Goal: Information Seeking & Learning: Learn about a topic

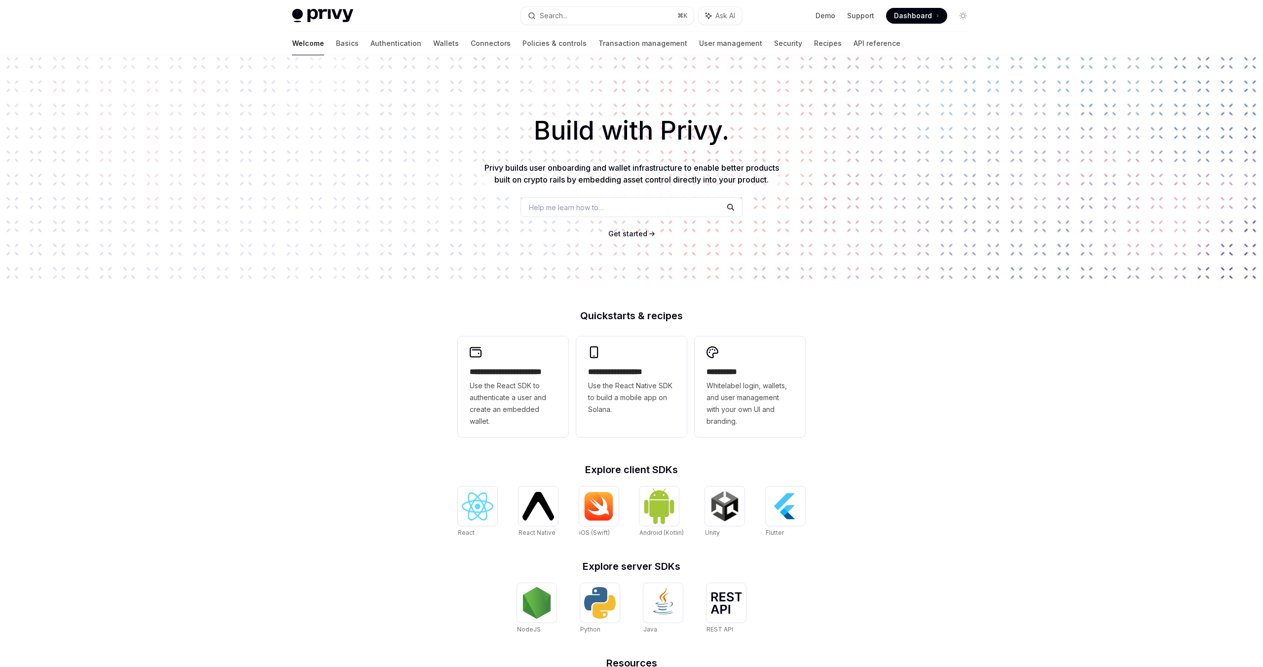
click at [472, 210] on div "Build with Privy. Privy builds user onboarding and wallet infrastructure to ena…" at bounding box center [631, 167] width 1263 height 225
click at [371, 40] on link "Authentication" at bounding box center [396, 44] width 51 height 24
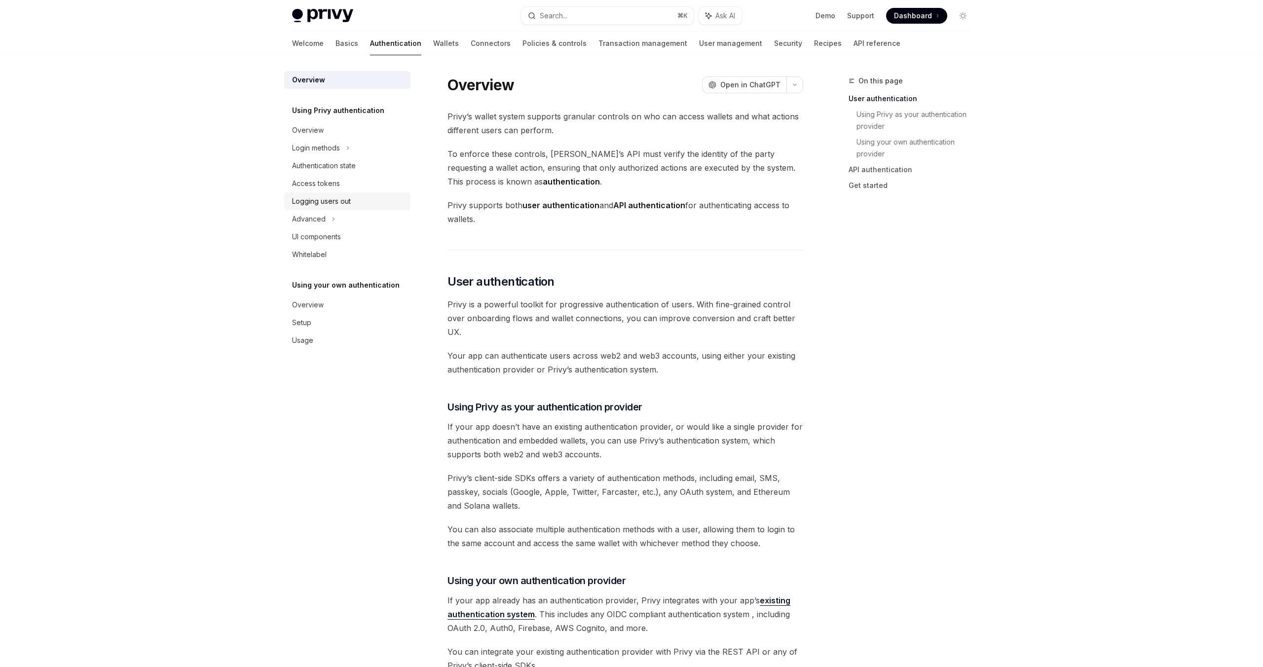
click at [353, 203] on div "Logging users out" at bounding box center [348, 201] width 113 height 12
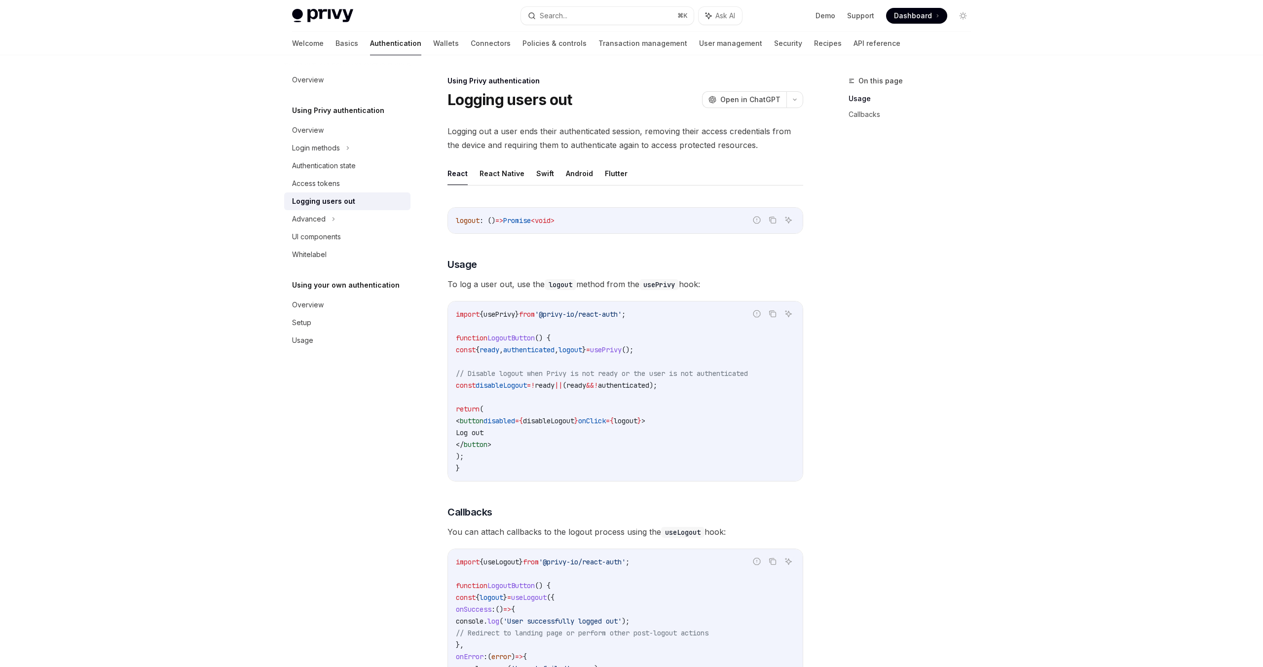
click at [860, 420] on div "On this page Usage Callbacks" at bounding box center [904, 371] width 150 height 592
click at [335, 220] on icon at bounding box center [334, 219] width 4 height 12
click at [343, 238] on div "MFA" at bounding box center [347, 237] width 126 height 18
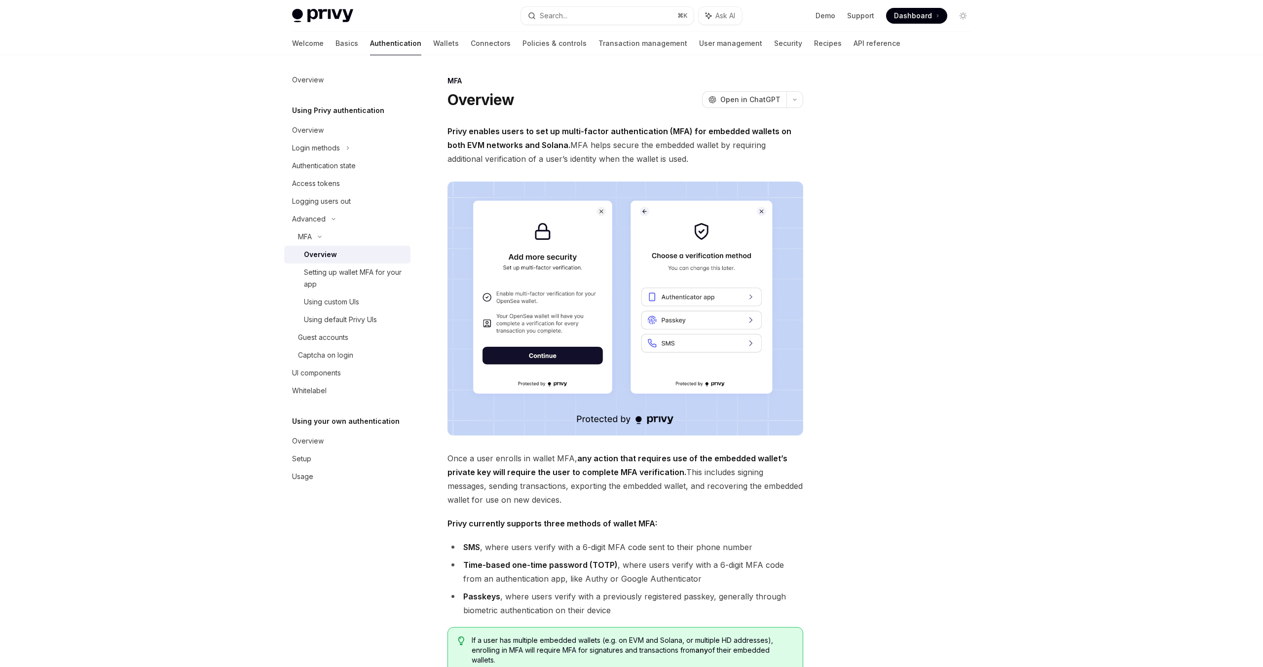
click at [575, 127] on strong "Privy enables users to set up multi-factor authentication (MFA) for embedded wa…" at bounding box center [620, 138] width 344 height 24
click at [433, 43] on link "Wallets" at bounding box center [446, 44] width 26 height 24
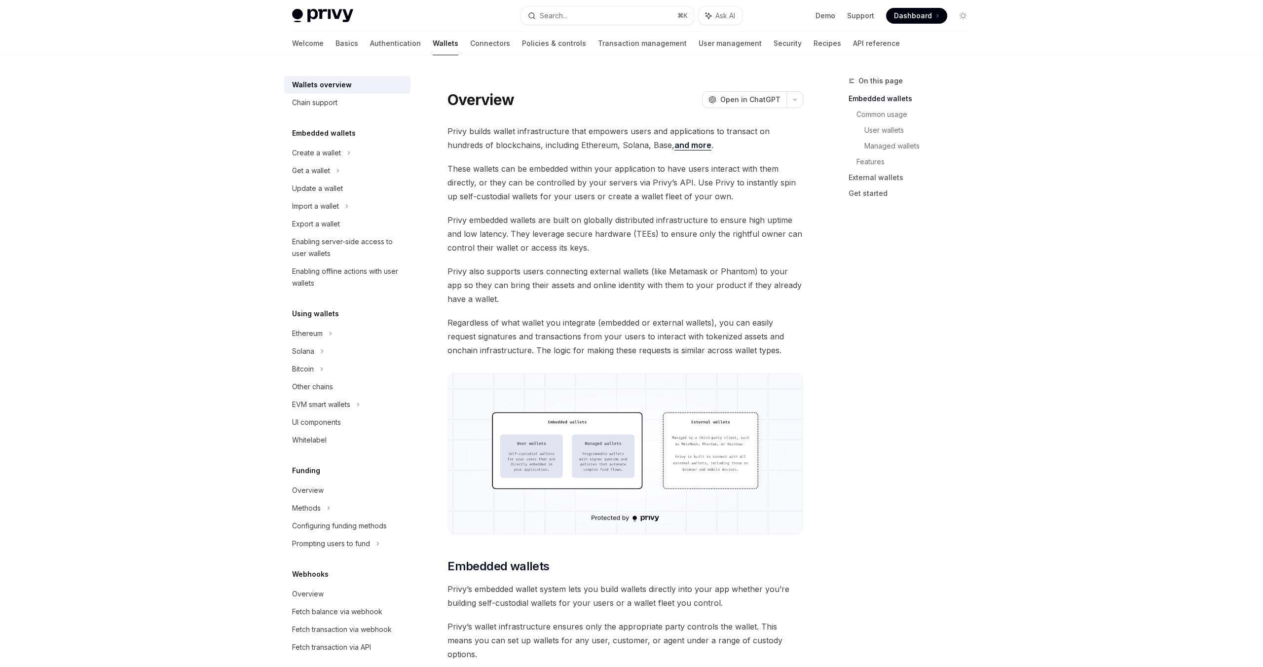
click at [470, 35] on link "Connectors" at bounding box center [490, 44] width 40 height 24
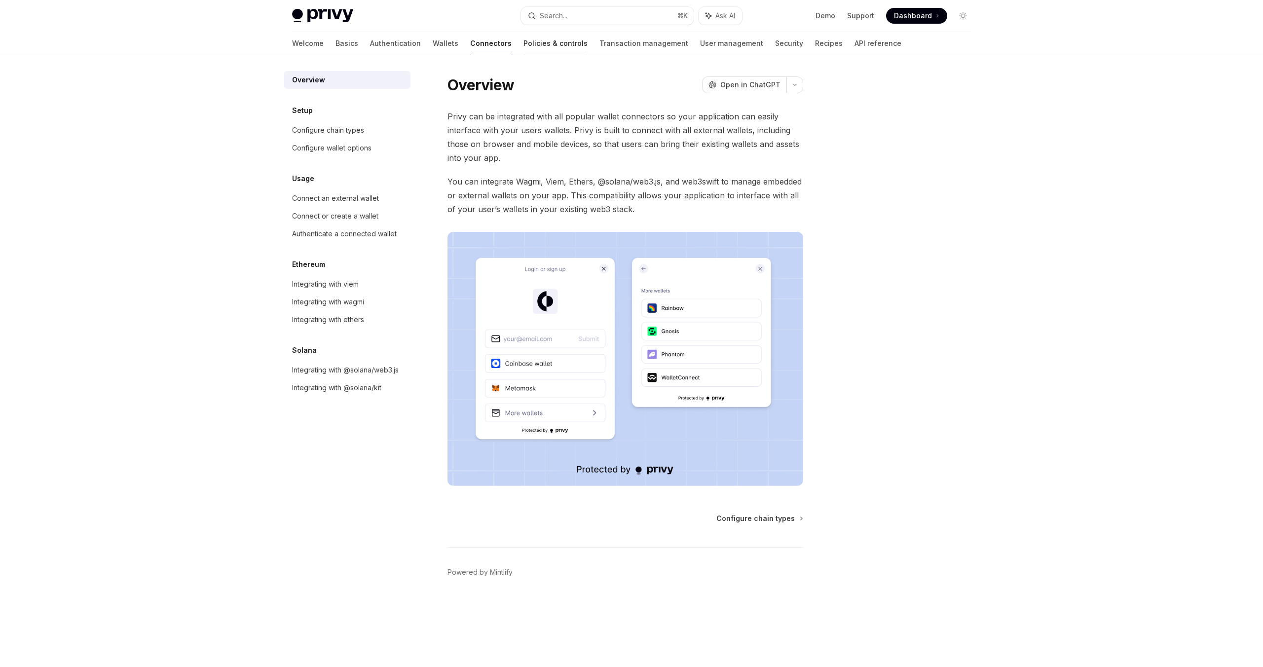
click at [524, 41] on link "Policies & controls" at bounding box center [556, 44] width 64 height 24
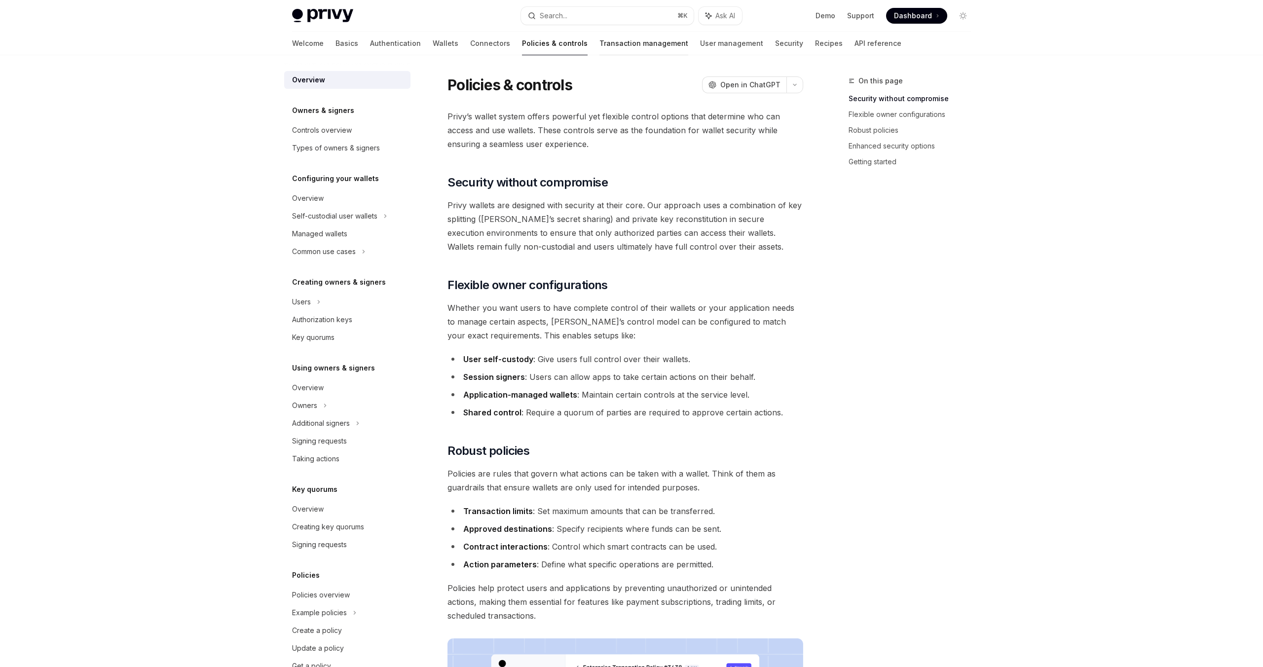
click at [600, 50] on link "Transaction management" at bounding box center [644, 44] width 89 height 24
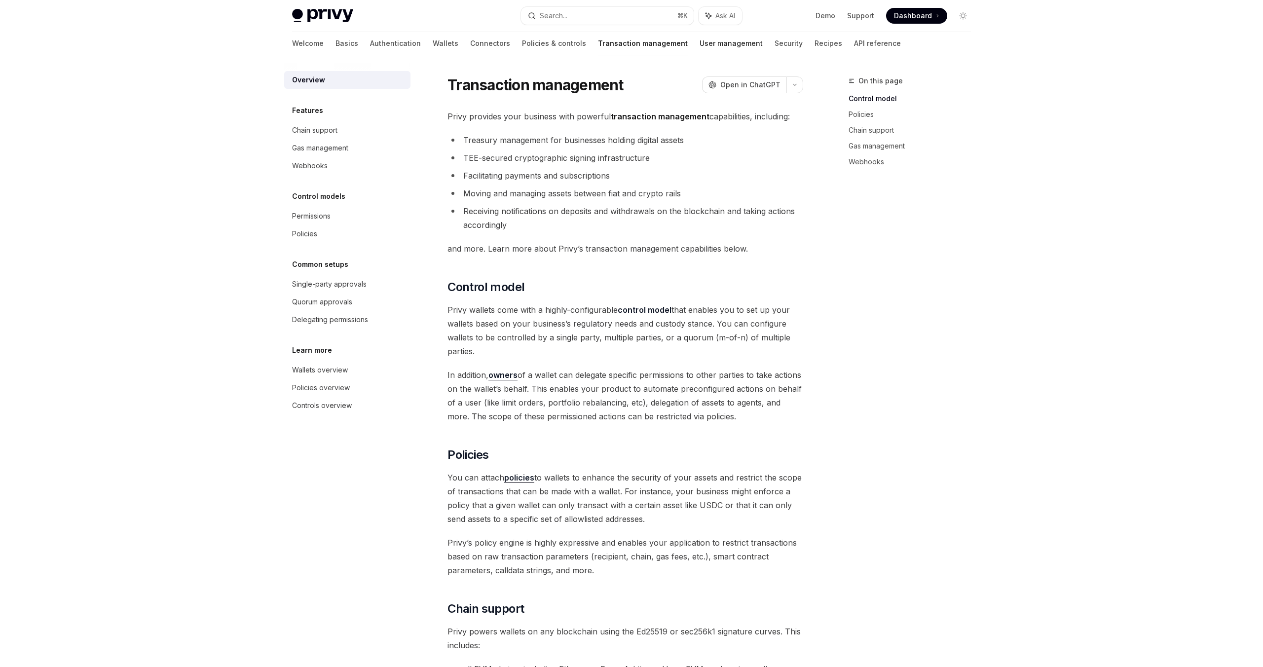
click at [700, 36] on link "User management" at bounding box center [731, 44] width 63 height 24
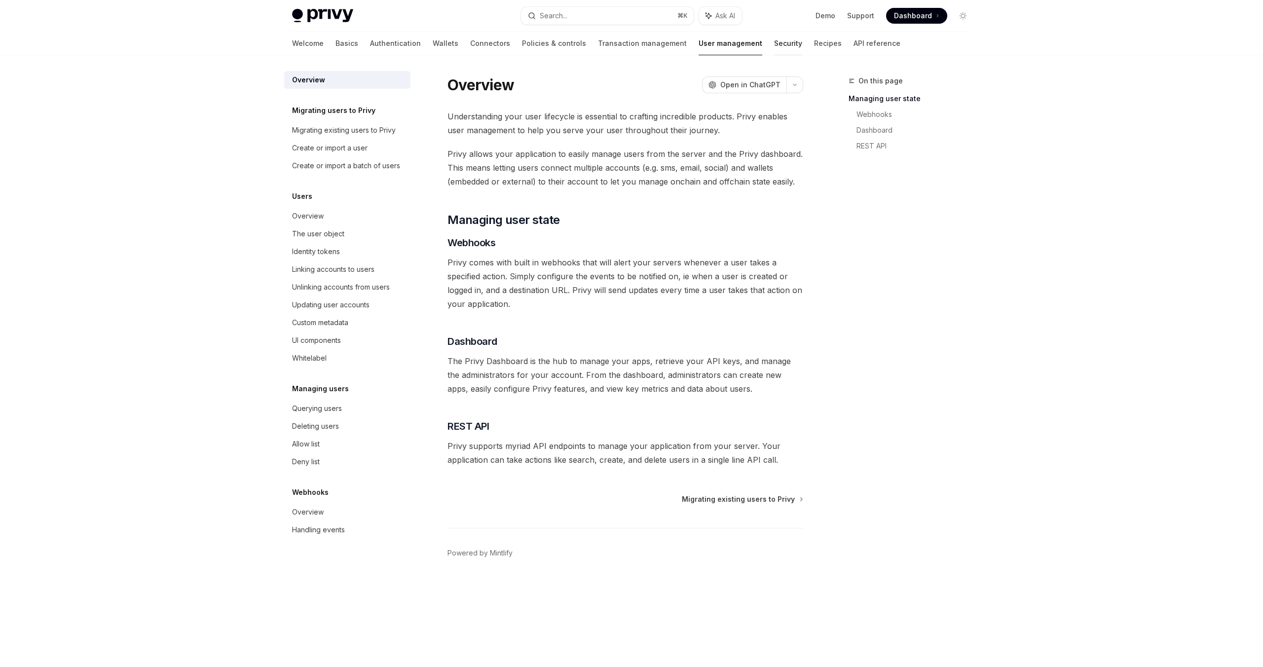
click at [774, 49] on link "Security" at bounding box center [788, 44] width 28 height 24
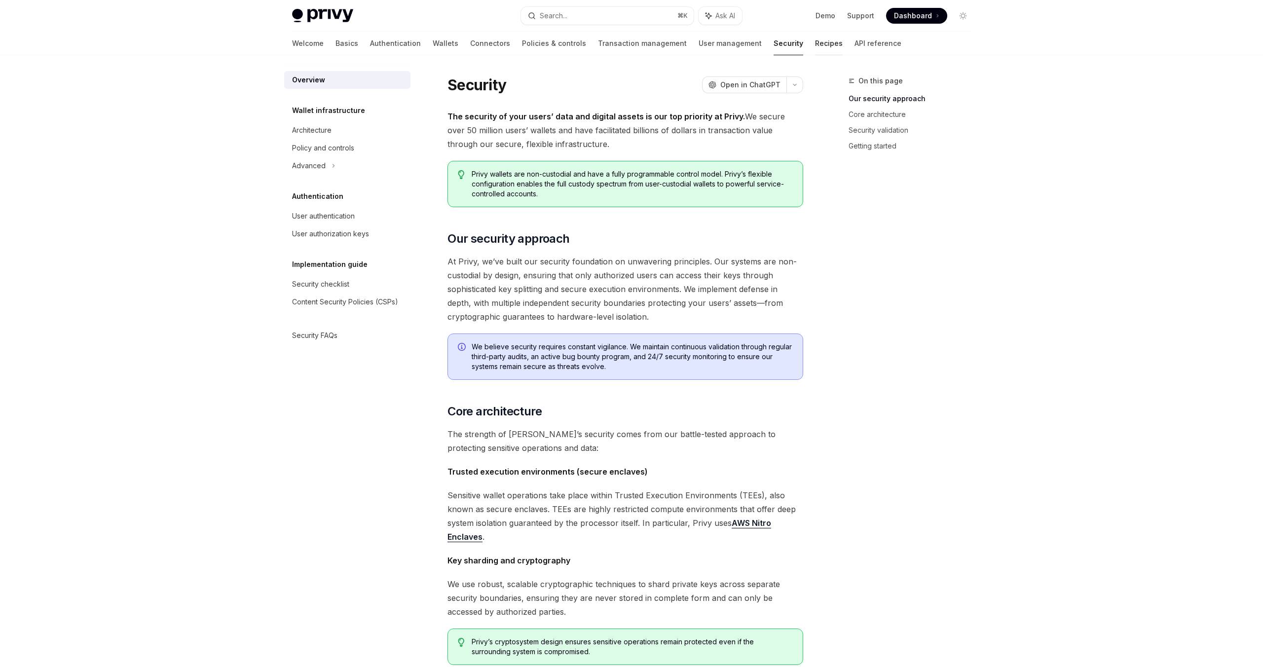
click at [815, 42] on link "Recipes" at bounding box center [829, 44] width 28 height 24
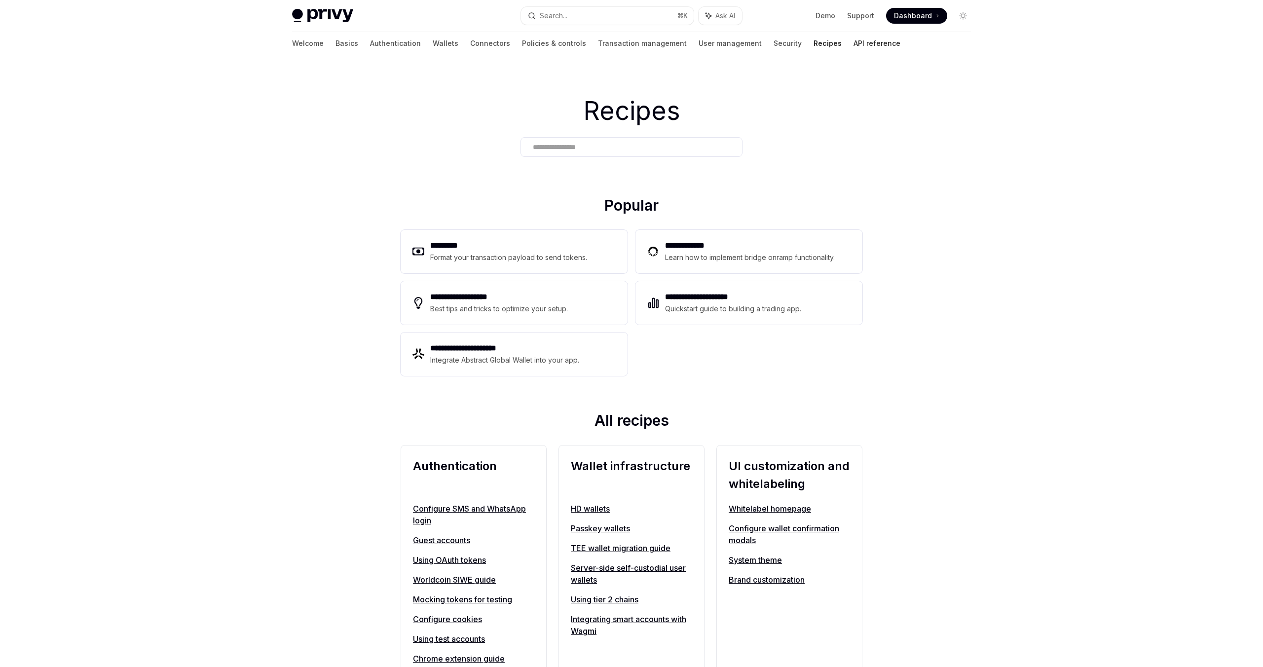
click at [854, 45] on link "API reference" at bounding box center [877, 44] width 47 height 24
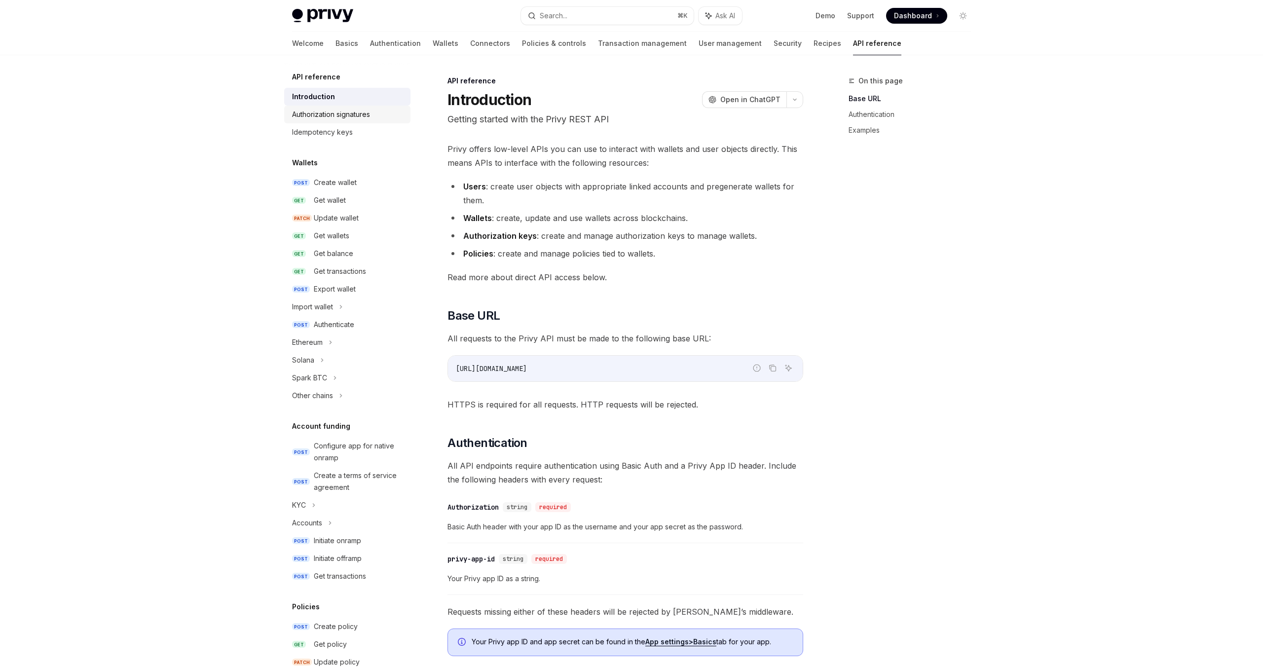
click at [321, 117] on div "Authorization signatures" at bounding box center [331, 115] width 78 height 12
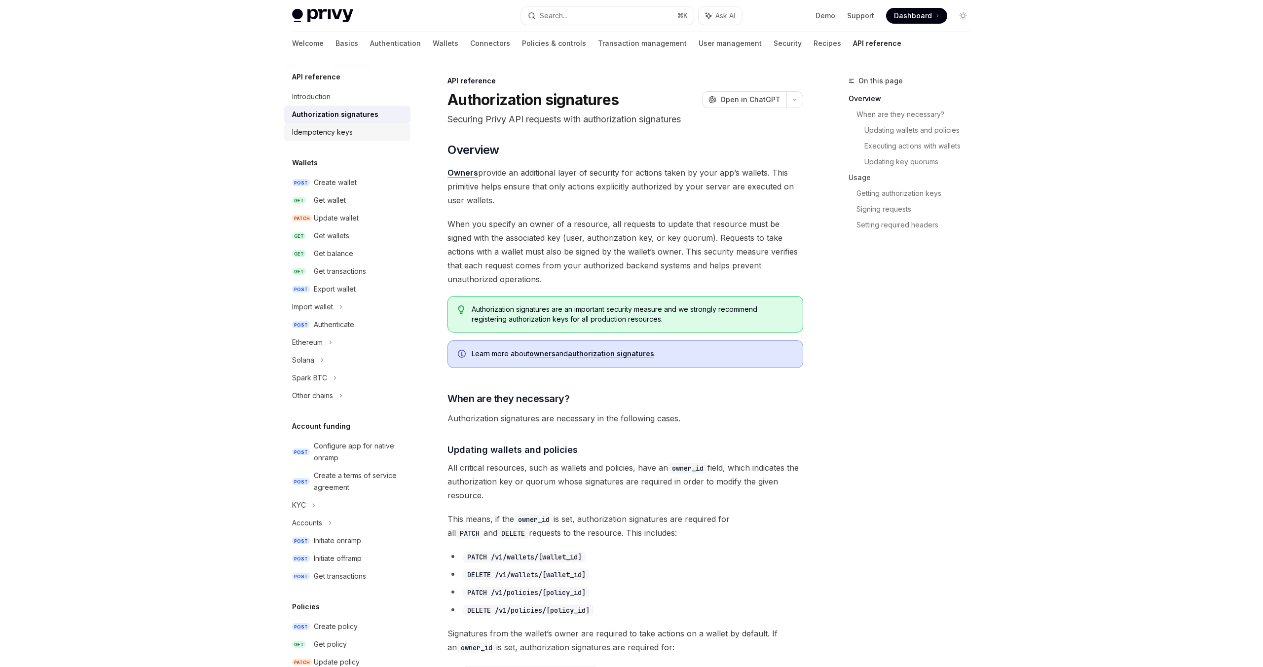
click at [322, 132] on div "Idempotency keys" at bounding box center [322, 132] width 61 height 12
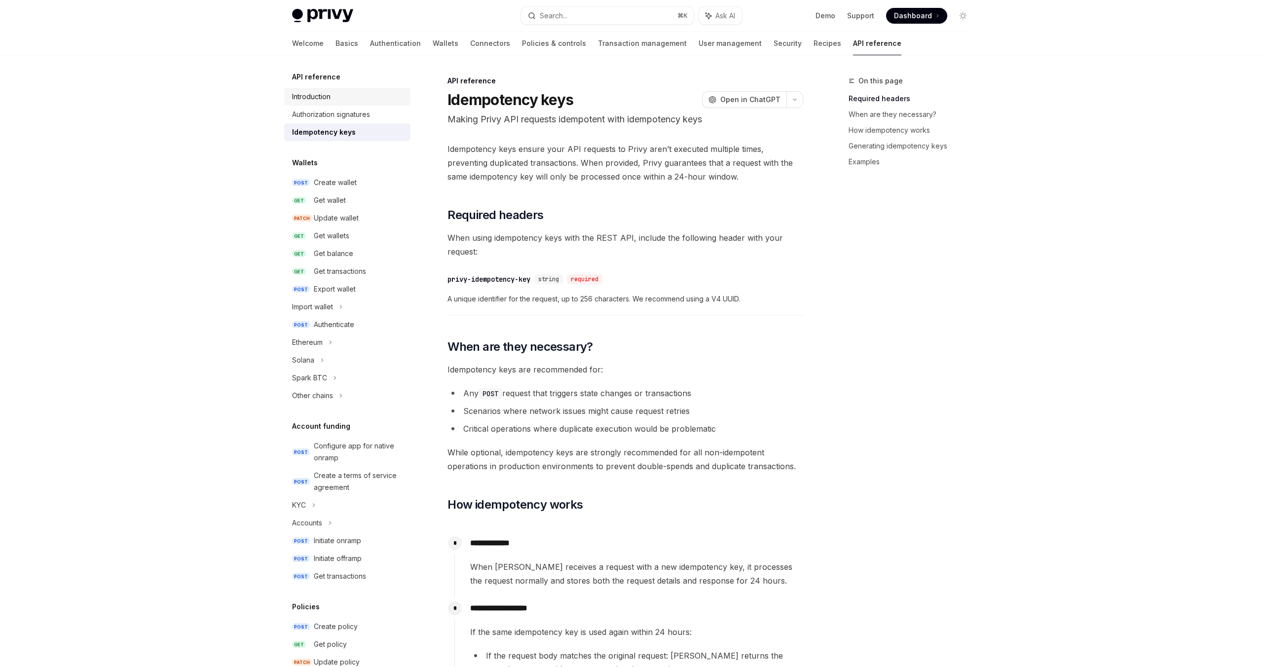
click at [309, 95] on div "Introduction" at bounding box center [311, 97] width 38 height 12
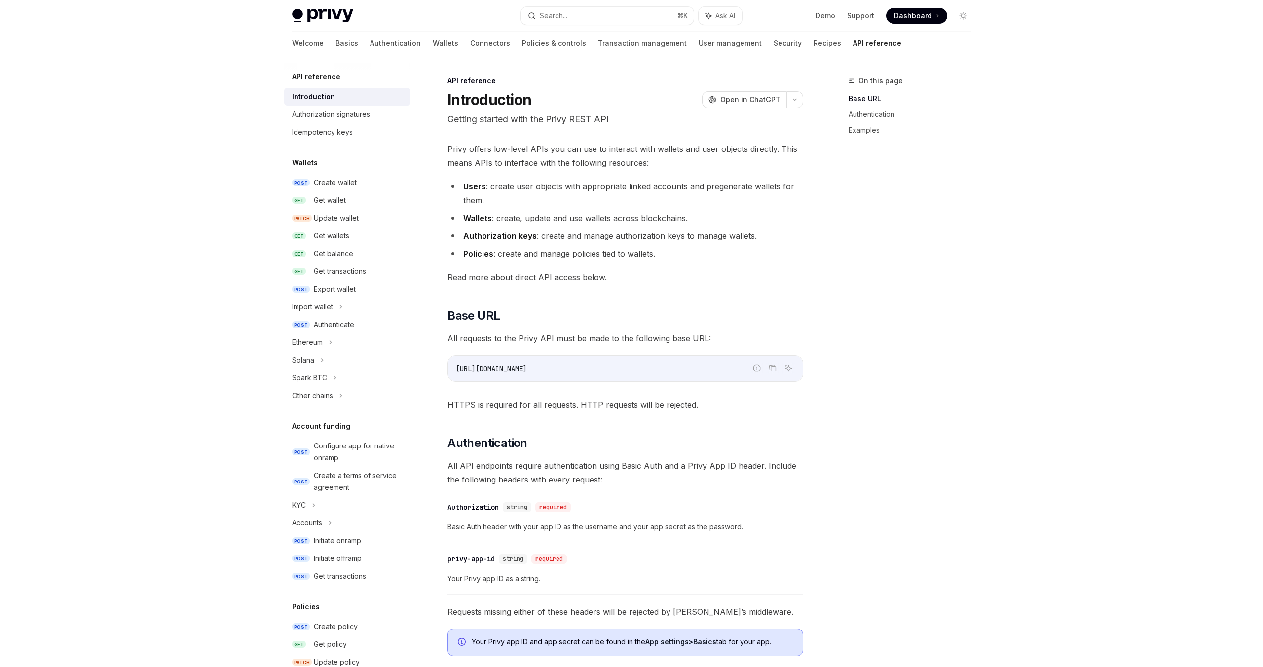
click at [314, 47] on div "Welcome Basics Authentication Wallets Connectors Policies & controls Transactio…" at bounding box center [597, 44] width 610 height 24
click at [336, 44] on link "Basics" at bounding box center [347, 44] width 23 height 24
type textarea "*"
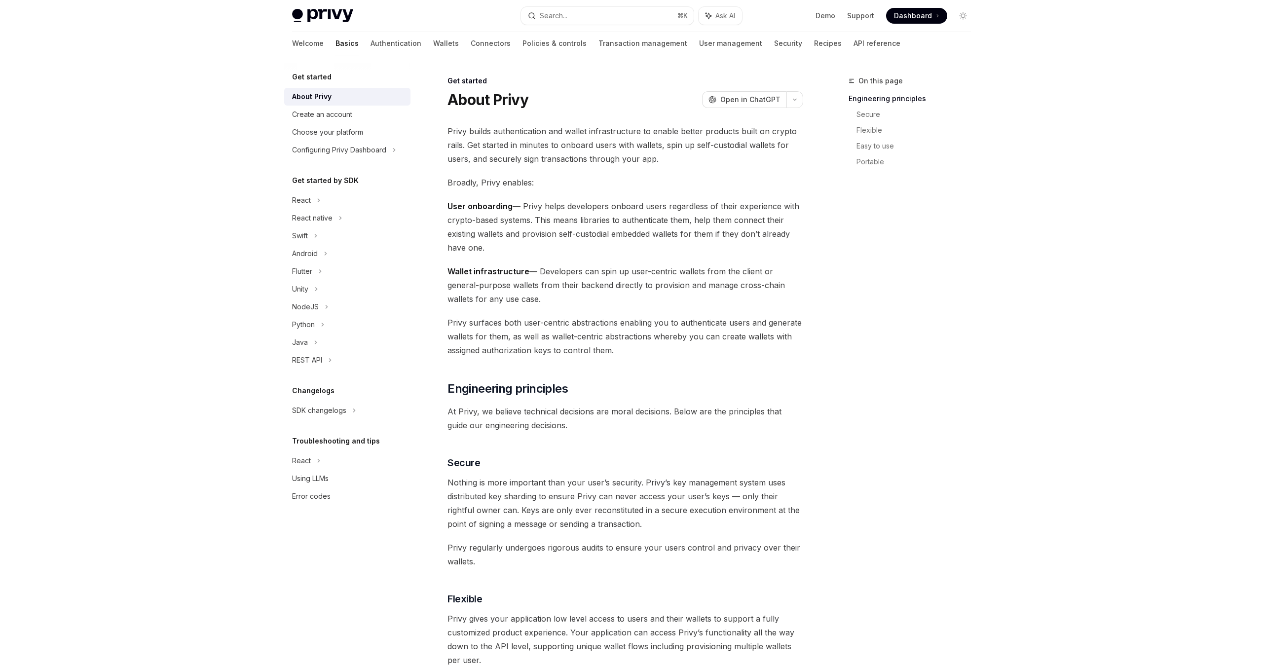
click at [248, 114] on div "Privy Docs home page Search... ⌘ K Ask AI Demo Support Dashboard Dashboard Sear…" at bounding box center [631, 645] width 1263 height 1291
click at [217, 352] on div "Privy Docs home page Search... ⌘ K Ask AI Demo Support Dashboard Dashboard Sear…" at bounding box center [631, 645] width 1263 height 1291
click at [309, 200] on div "React" at bounding box center [301, 200] width 19 height 12
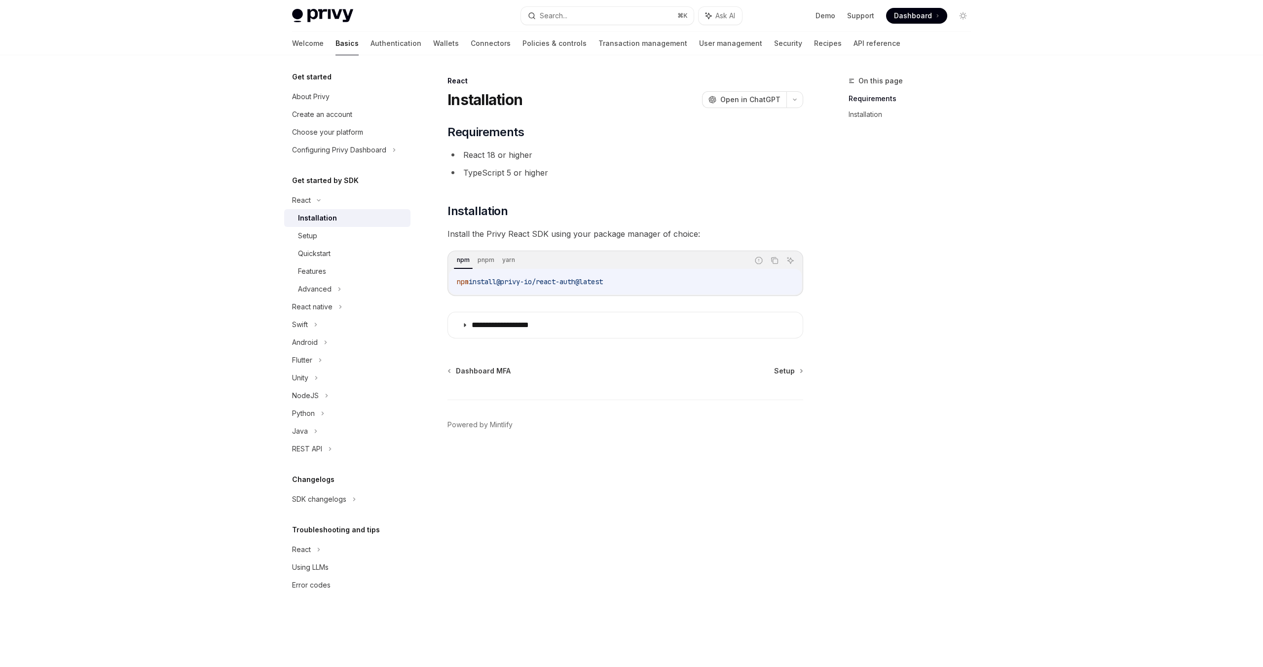
click at [496, 286] on span "install" at bounding box center [483, 281] width 28 height 9
click at [548, 214] on h2 "​ Installation" at bounding box center [626, 211] width 356 height 16
click at [348, 238] on div "Setup" at bounding box center [351, 236] width 107 height 12
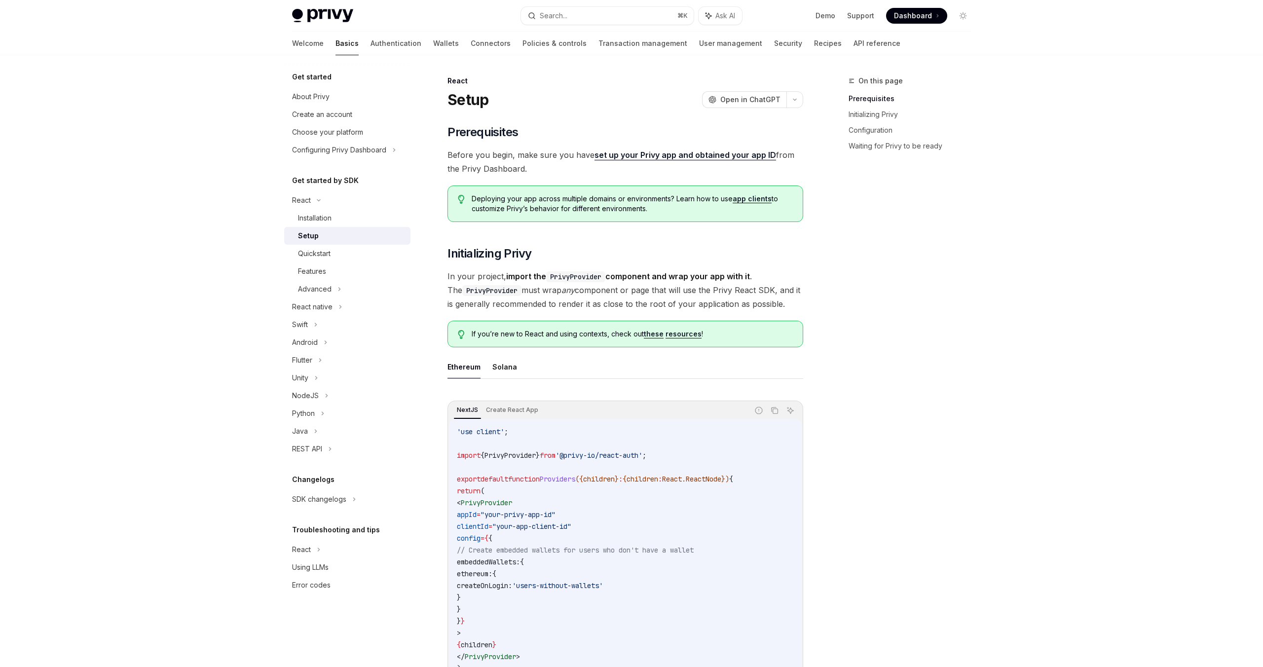
click at [668, 290] on span "In your project, import the PrivyProvider component and wrap your app with it .…" at bounding box center [626, 289] width 356 height 41
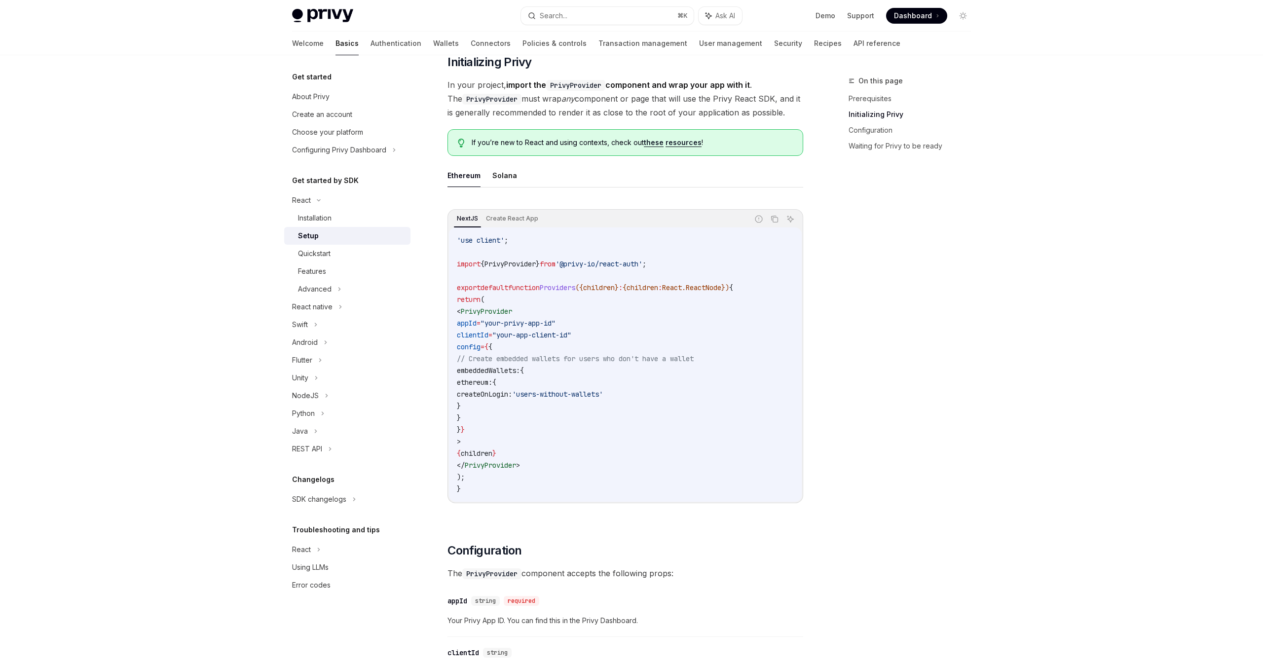
scroll to position [301, 0]
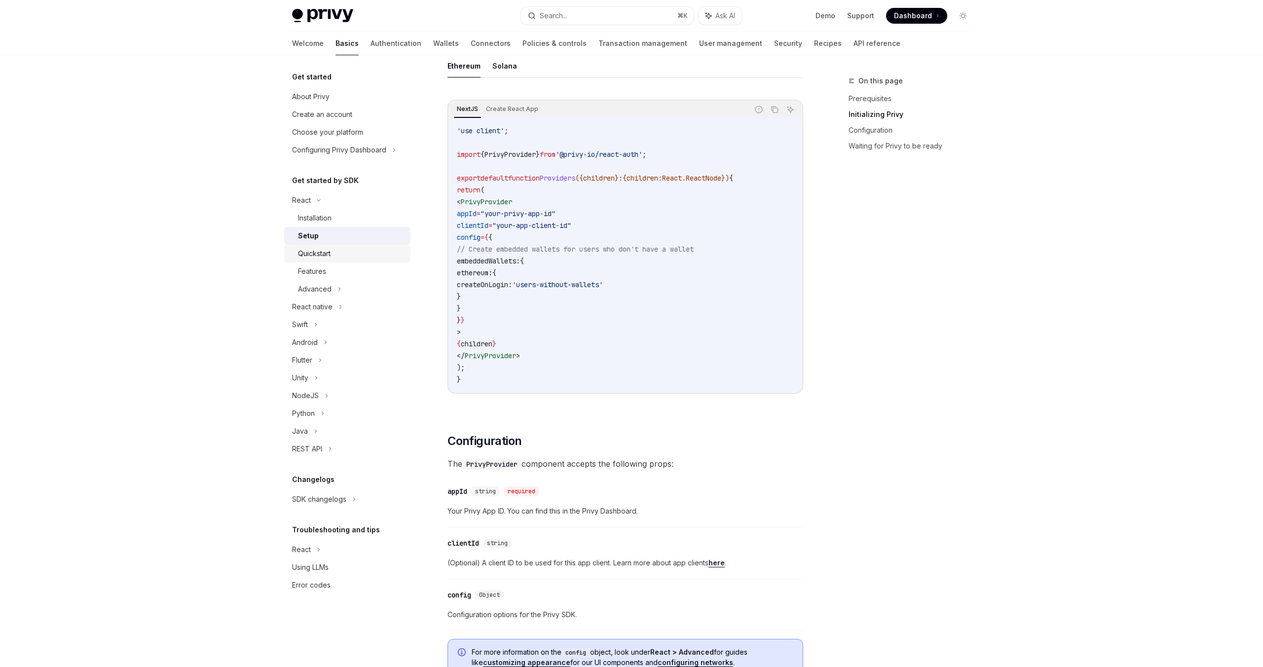
click at [316, 254] on div "Quickstart" at bounding box center [314, 254] width 33 height 12
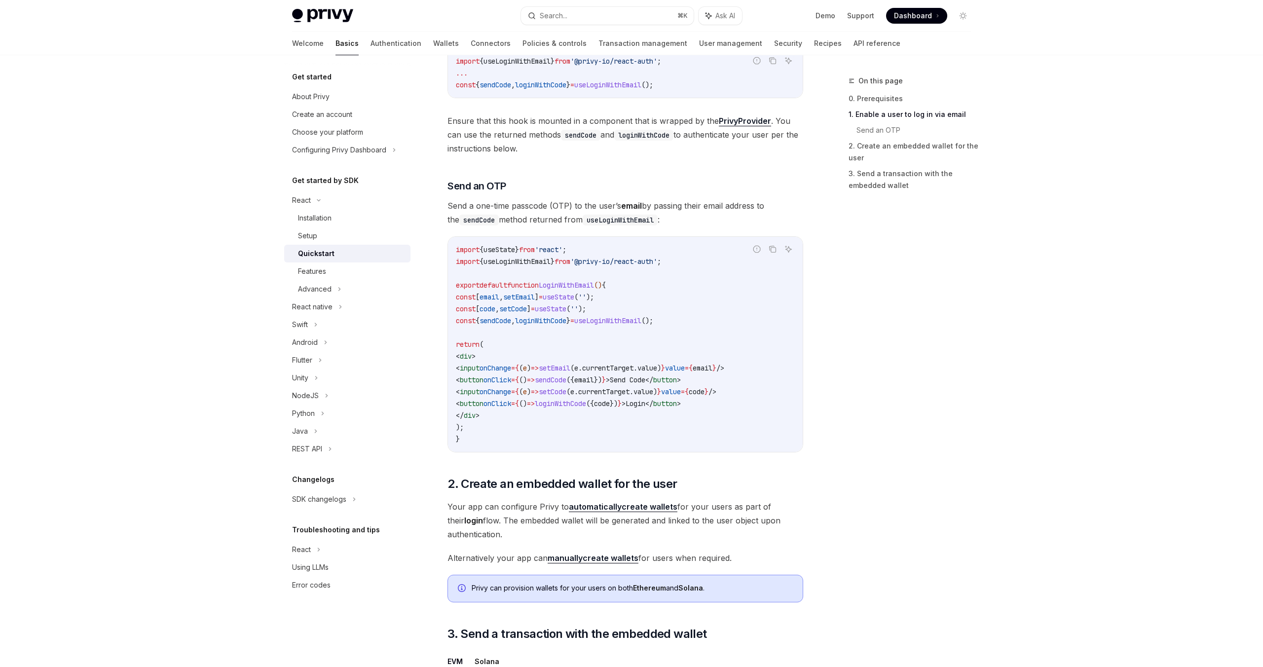
scroll to position [297, 0]
click at [333, 274] on div "Features" at bounding box center [351, 272] width 107 height 12
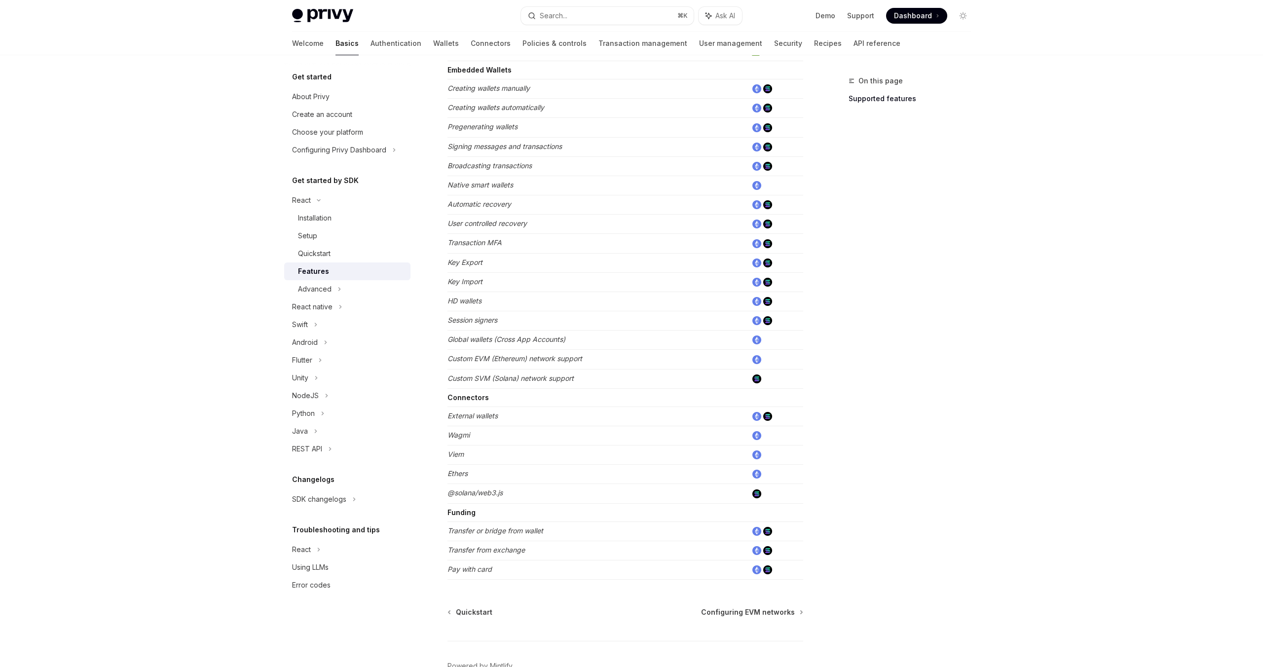
scroll to position [383, 0]
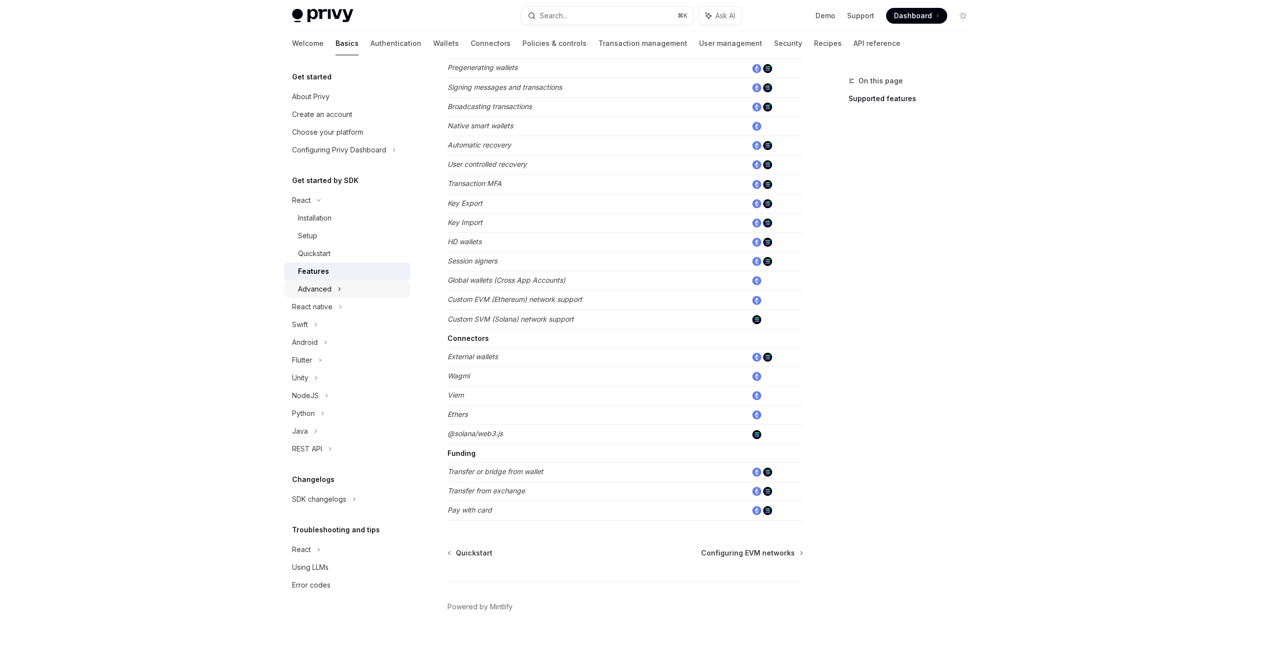
click at [342, 285] on div "Advanced" at bounding box center [347, 289] width 126 height 18
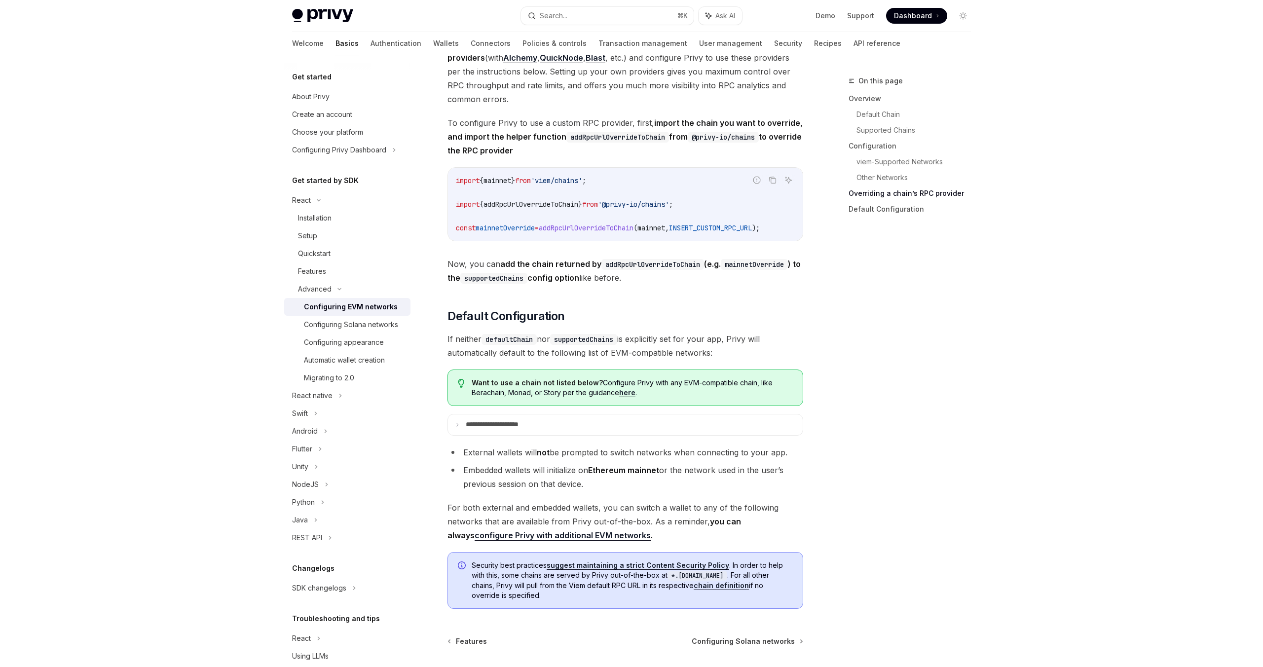
scroll to position [2311, 0]
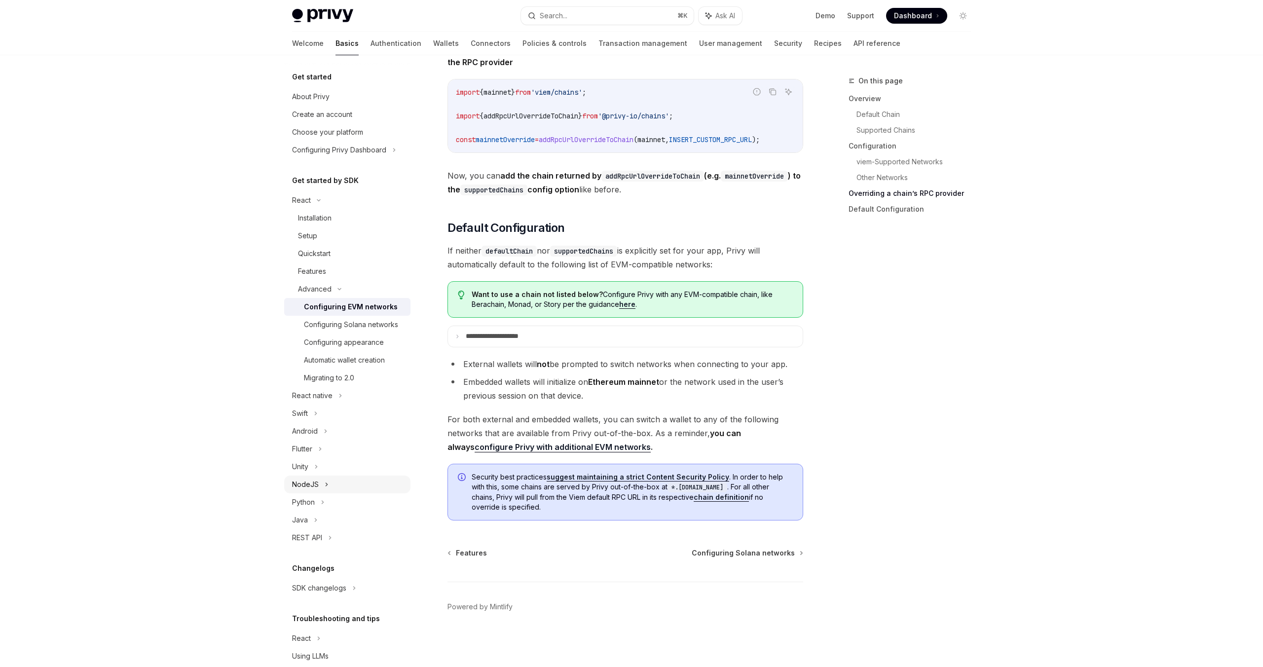
click at [337, 487] on div "NodeJS" at bounding box center [347, 485] width 126 height 18
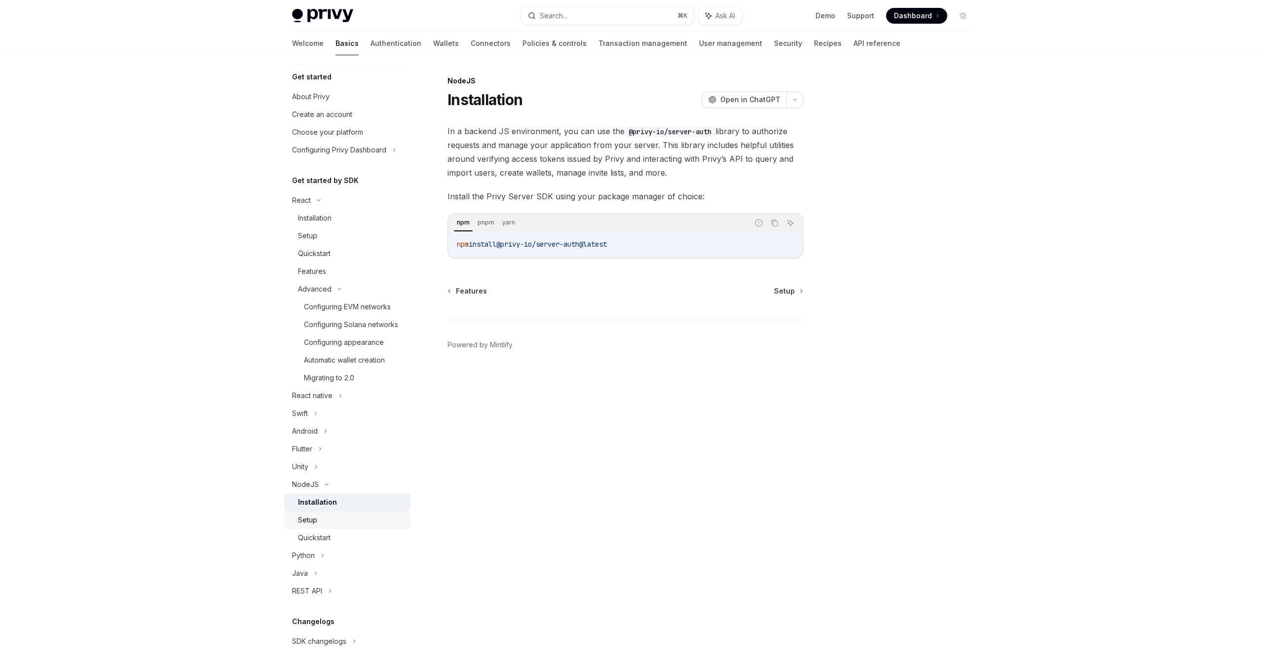
click at [336, 520] on div "Setup" at bounding box center [351, 520] width 107 height 12
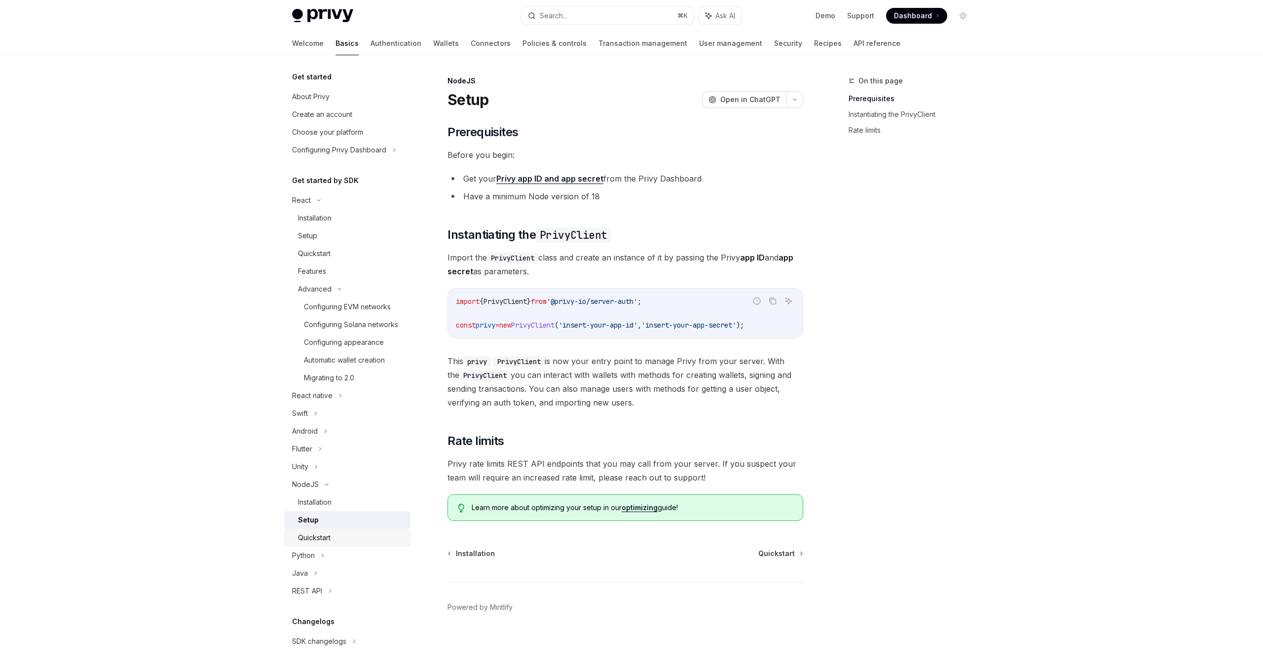
click at [337, 534] on div "Quickstart" at bounding box center [351, 538] width 107 height 12
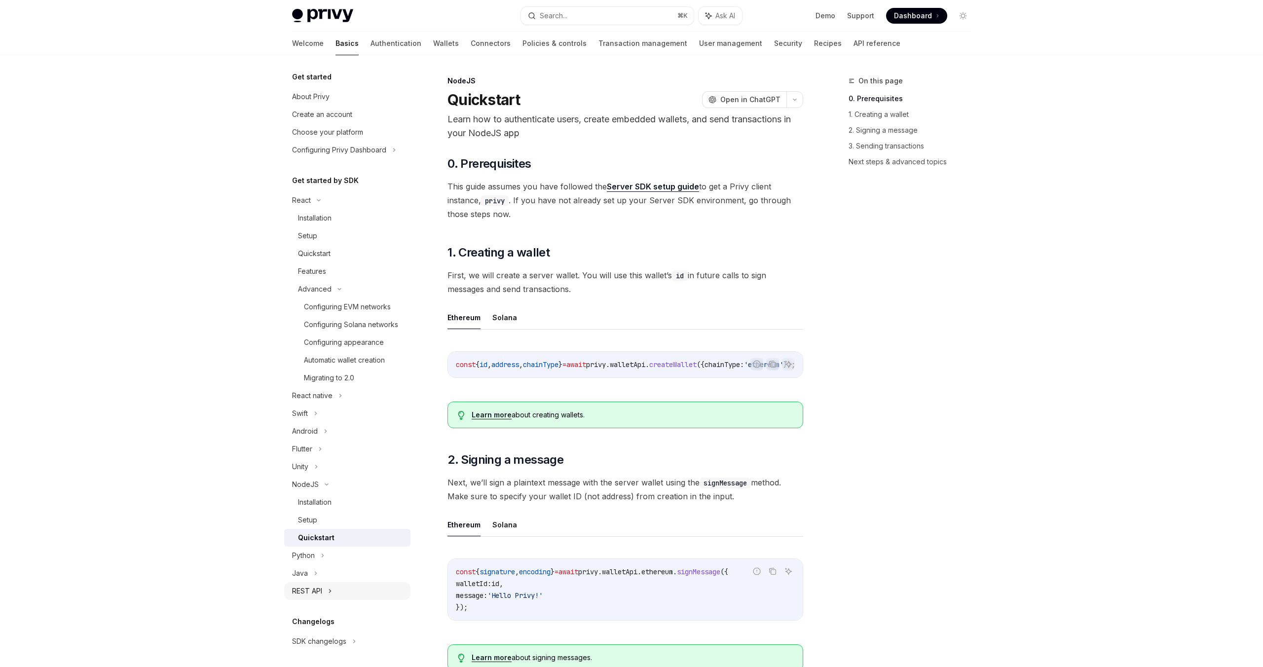
click at [328, 588] on div "REST API" at bounding box center [347, 591] width 126 height 18
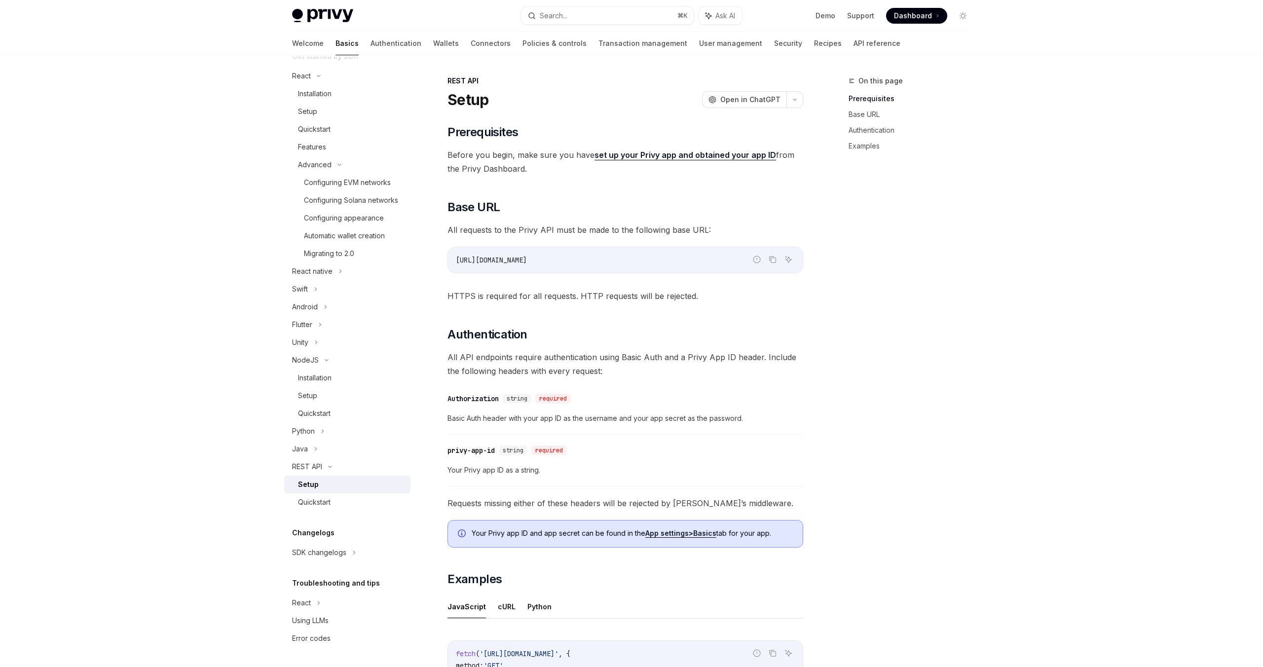
click at [804, 317] on div "REST API Setup OpenAI Open in ChatGPT OpenAI Open in ChatGPT ​ Prerequisites Be…" at bounding box center [533, 505] width 545 height 861
click at [823, 170] on div "On this page Prerequisites Base URL Authentication Examples REST API Setup Open…" at bounding box center [631, 495] width 695 height 881
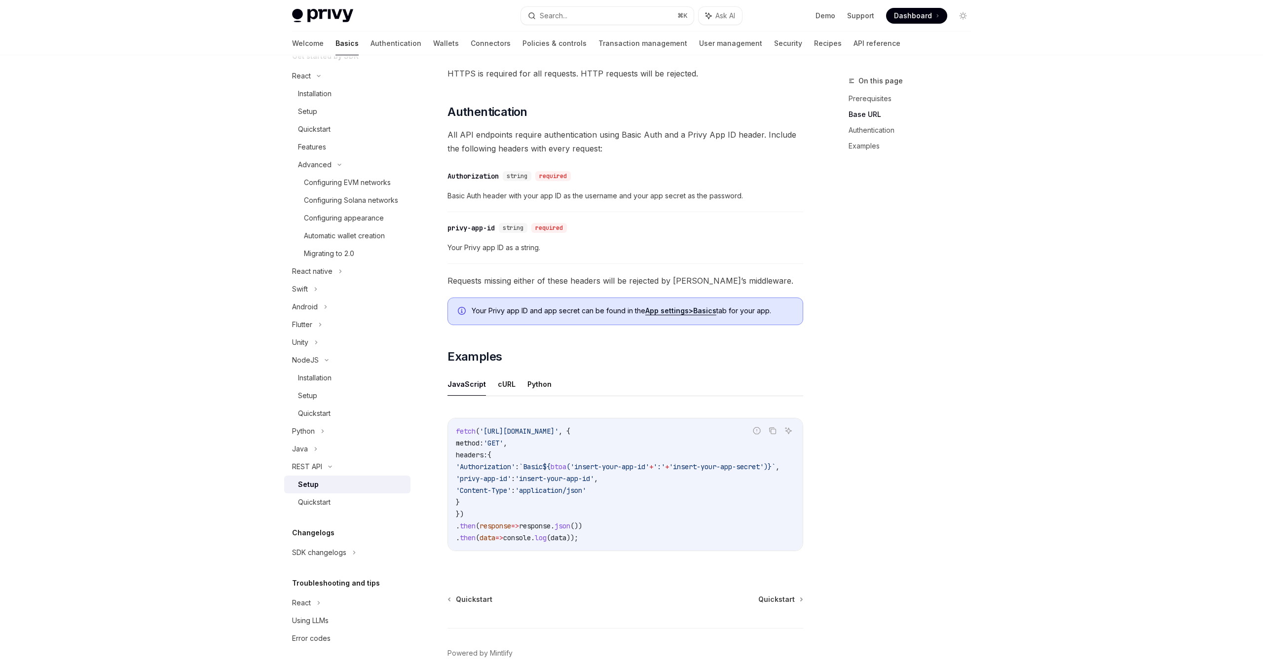
scroll to position [255, 0]
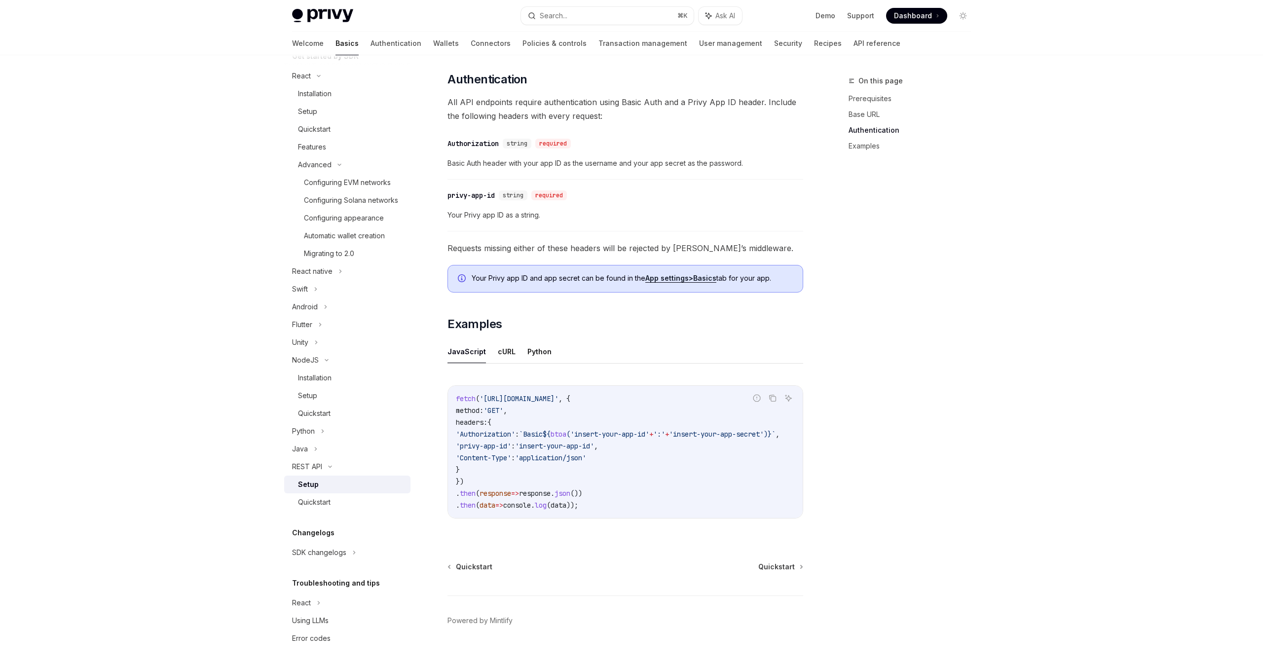
click at [706, 496] on code "fetch ( 'https://api.privy.io/v1/wallets' , { method: 'GET' , headers: { 'Autho…" at bounding box center [629, 452] width 347 height 118
click at [769, 567] on span "Quickstart" at bounding box center [777, 567] width 37 height 10
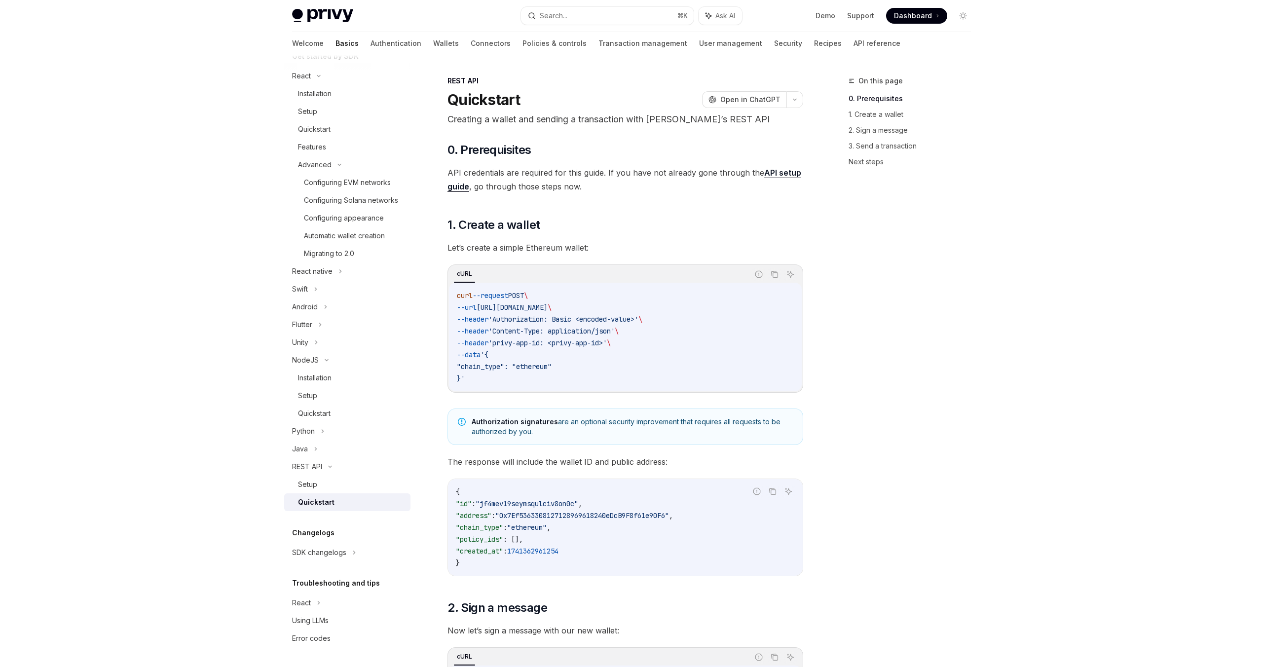
click at [862, 312] on div "On this page 0. Prerequisites 1. Create a wallet 2. Sign a message 3. Send a tr…" at bounding box center [904, 371] width 150 height 592
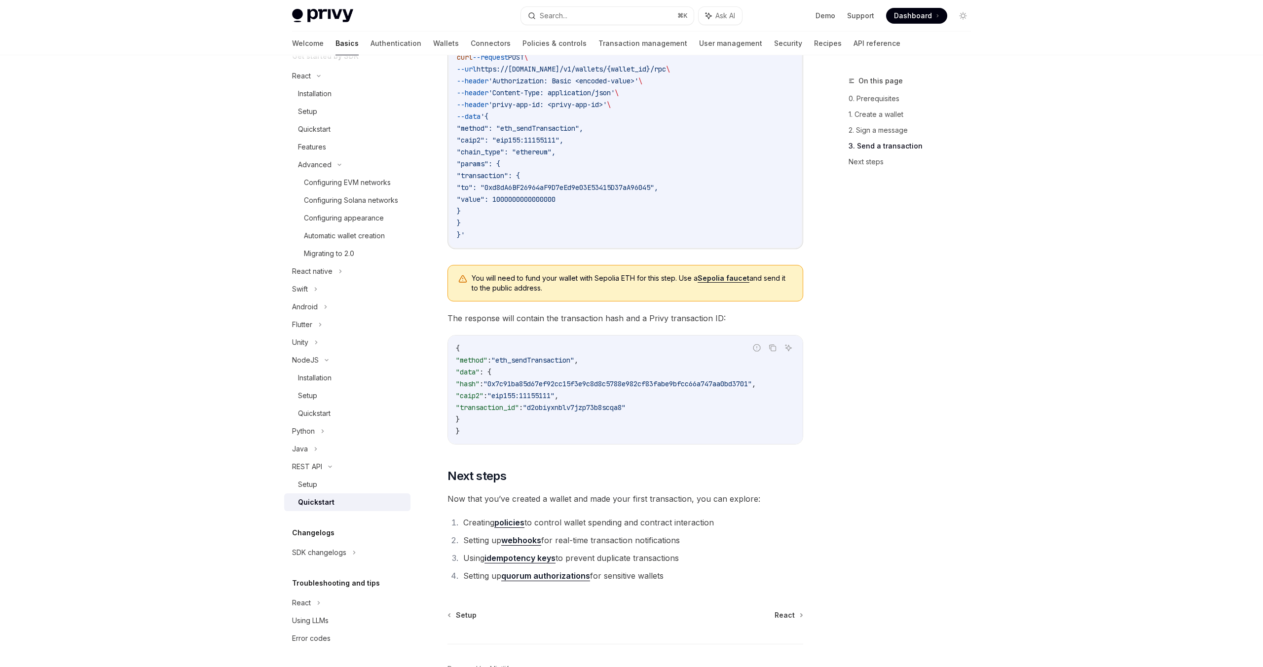
scroll to position [1007, 0]
click at [346, 553] on div "SDK changelogs" at bounding box center [347, 553] width 126 height 18
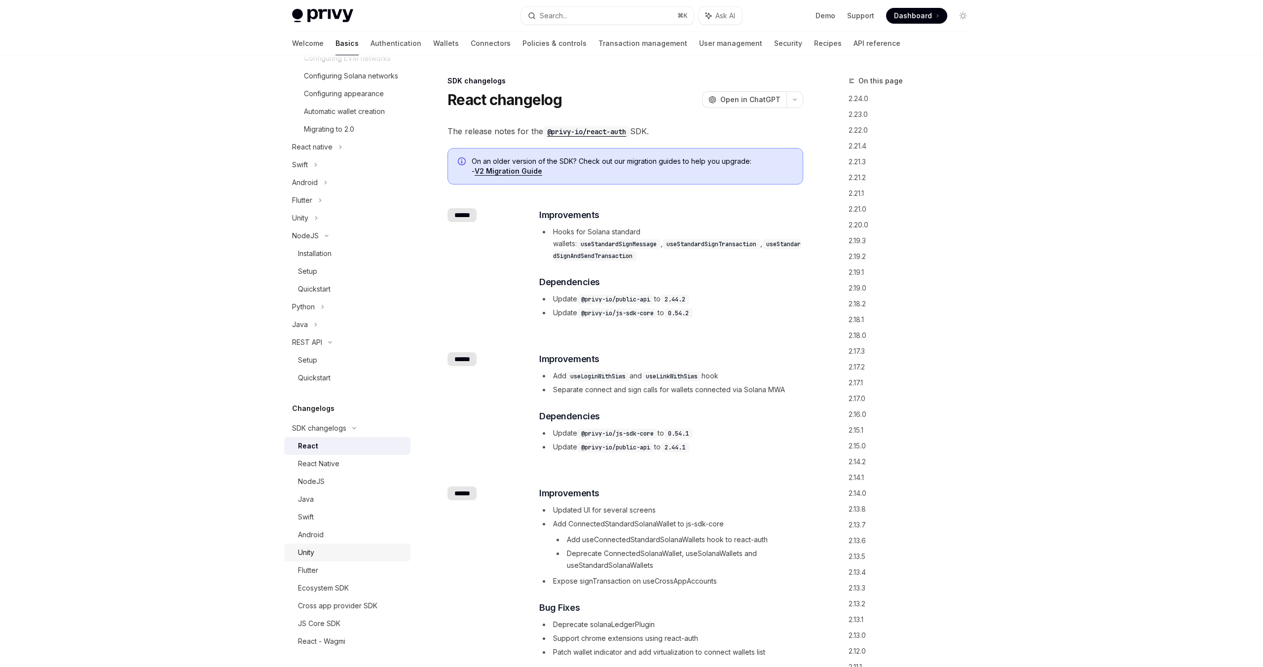
scroll to position [282, 0]
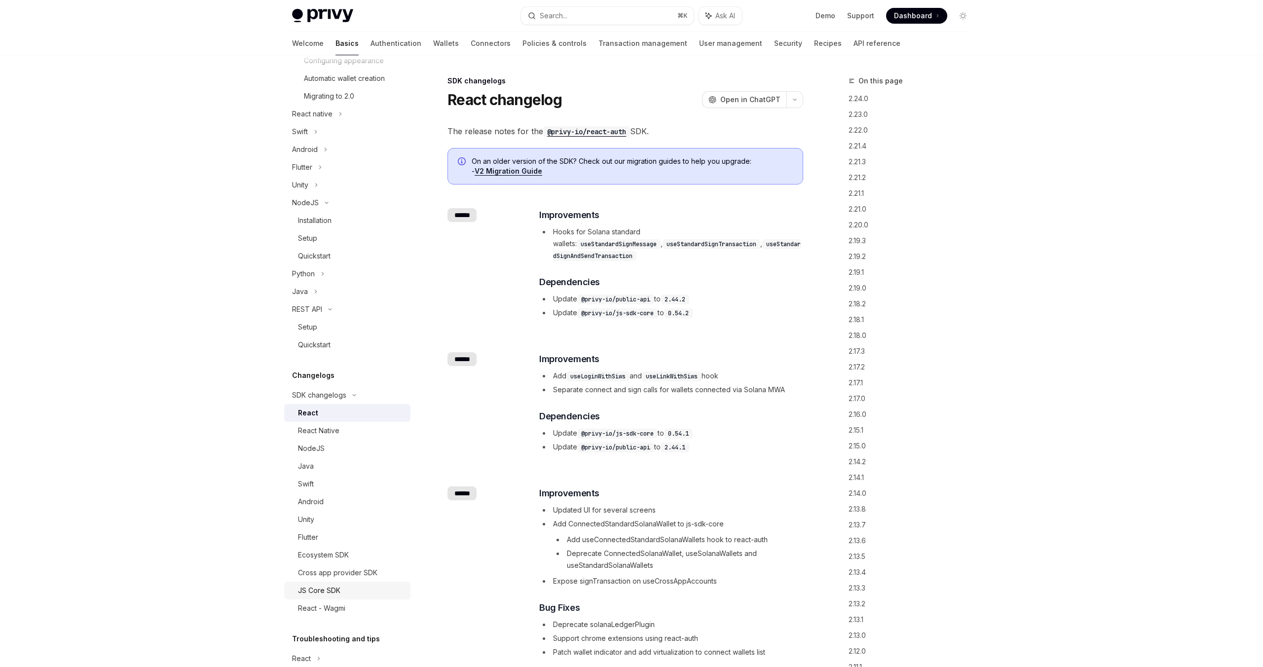
click at [357, 591] on div "JS Core SDK" at bounding box center [351, 591] width 107 height 12
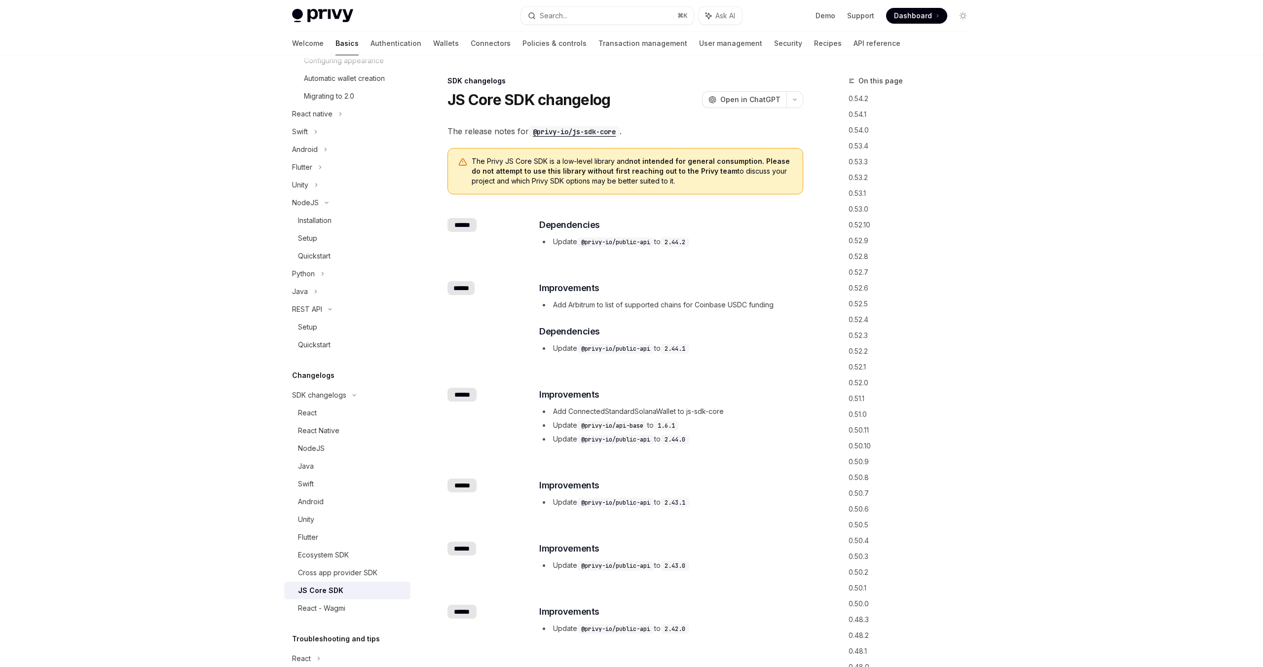
click at [533, 184] on span "The Privy JS Core SDK is a low-level library and not intended for general consu…" at bounding box center [632, 171] width 321 height 30
click at [690, 171] on strong "not intended for general consumption. Please do not attempt to use this library…" at bounding box center [631, 166] width 318 height 18
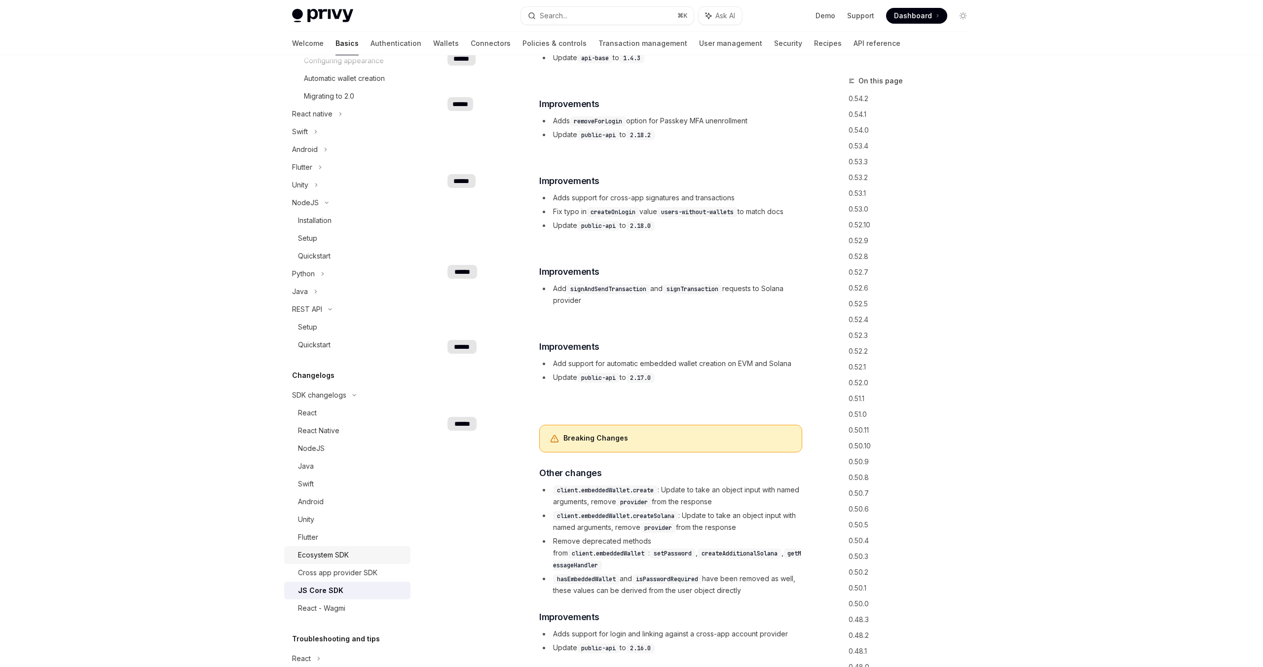
scroll to position [338, 0]
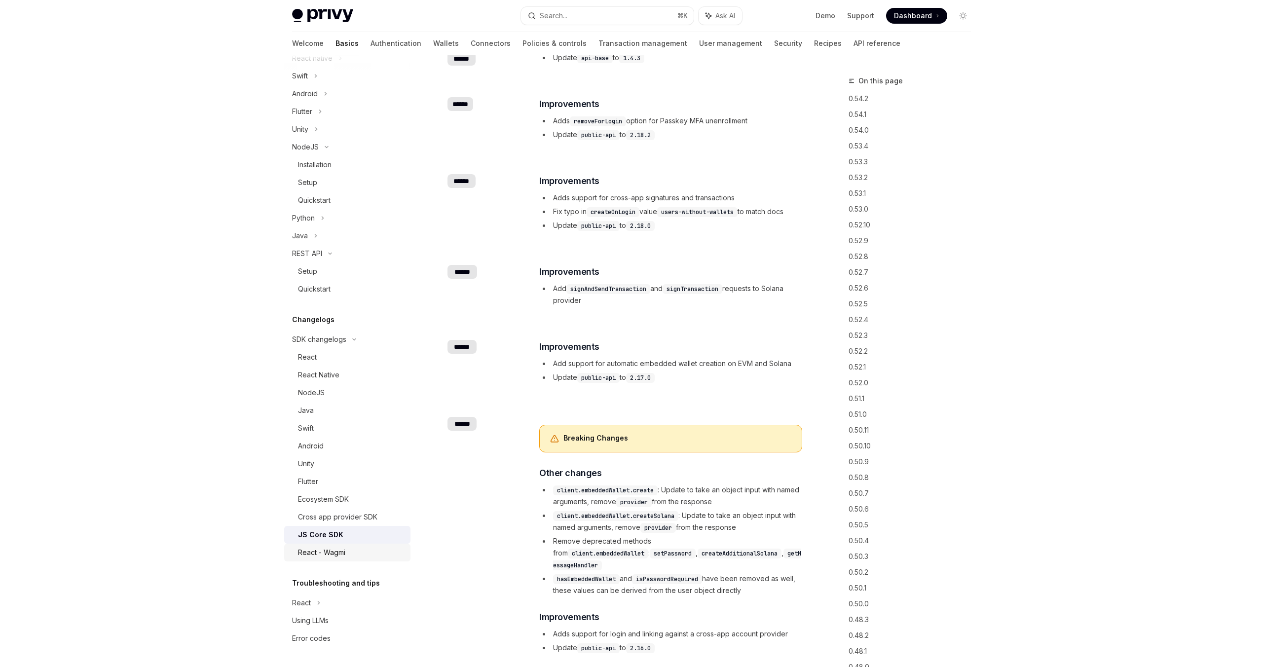
click at [335, 554] on div "React - Wagmi" at bounding box center [321, 553] width 47 height 12
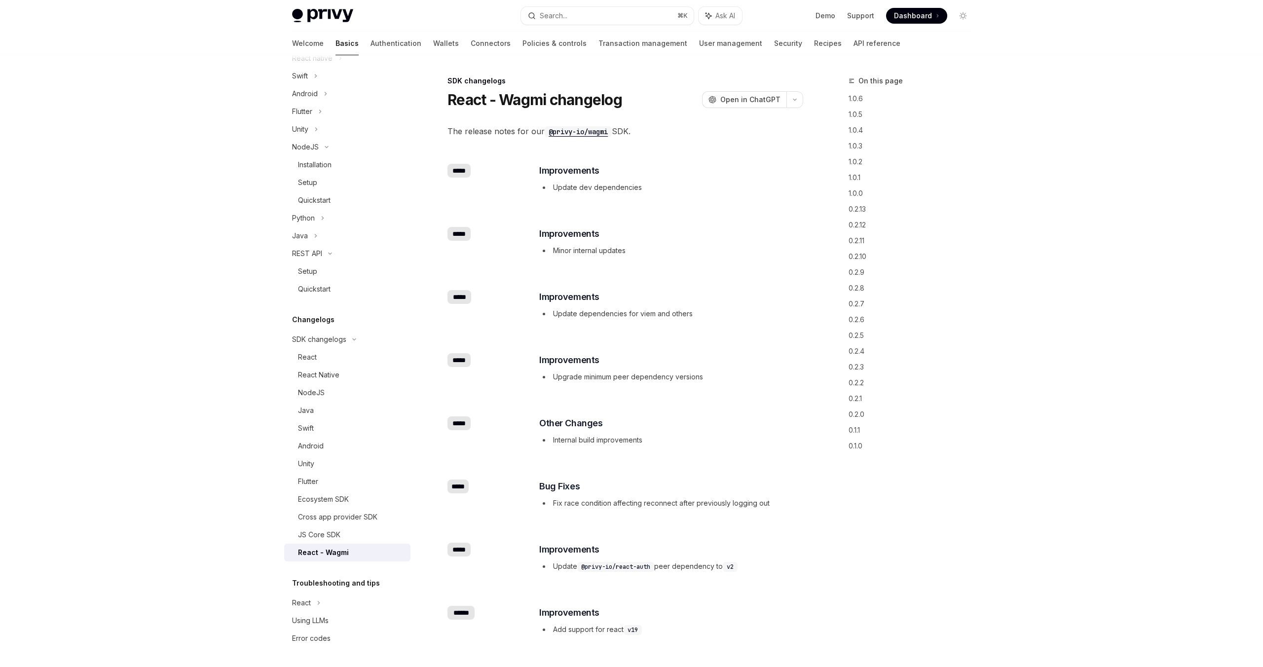
click at [861, 18] on link "Support" at bounding box center [860, 16] width 27 height 10
click at [310, 643] on div "Error codes" at bounding box center [311, 639] width 38 height 12
type textarea "*"
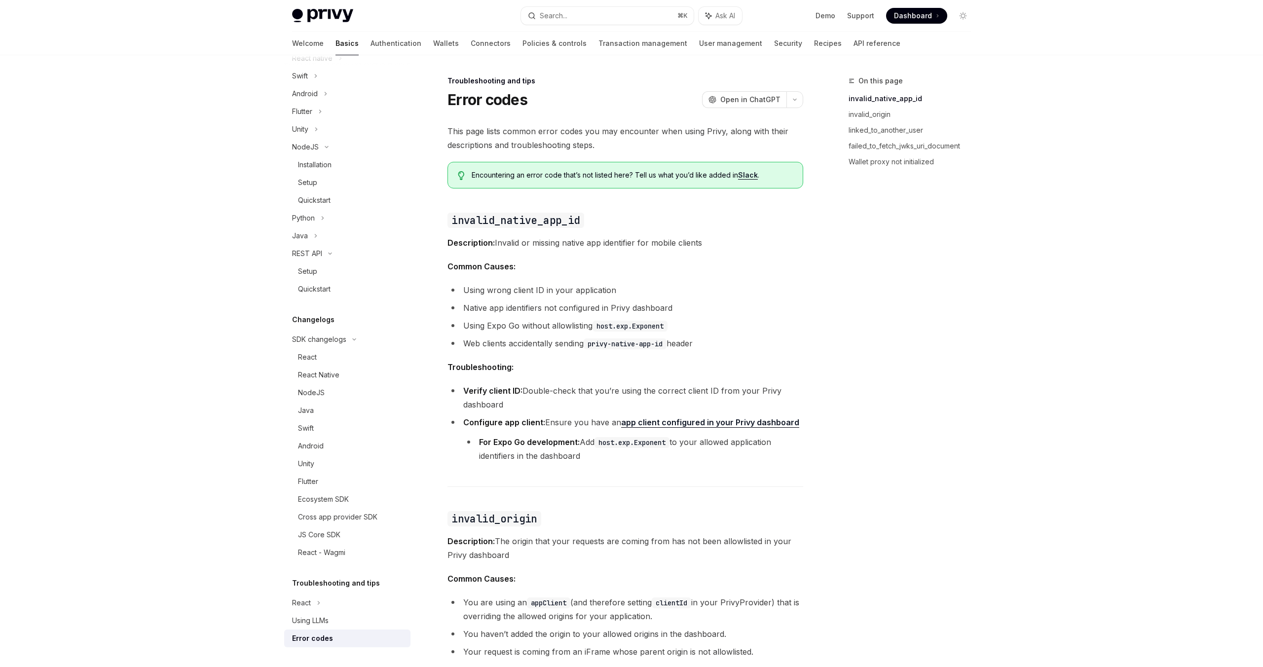
drag, startPoint x: 723, startPoint y: 284, endPoint x: 716, endPoint y: 287, distance: 8.2
click at [716, 287] on li "Using wrong client ID in your application" at bounding box center [626, 290] width 356 height 14
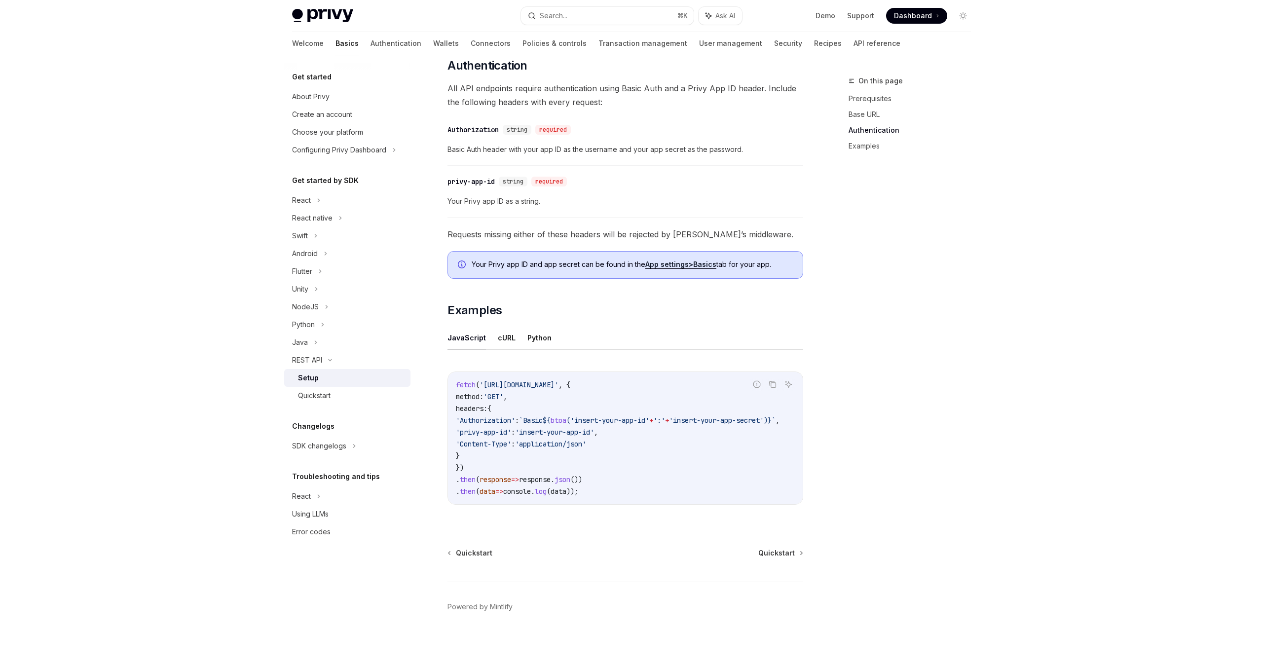
click at [900, 446] on div "On this page Prerequisites Base URL Authentication Examples" at bounding box center [904, 371] width 150 height 592
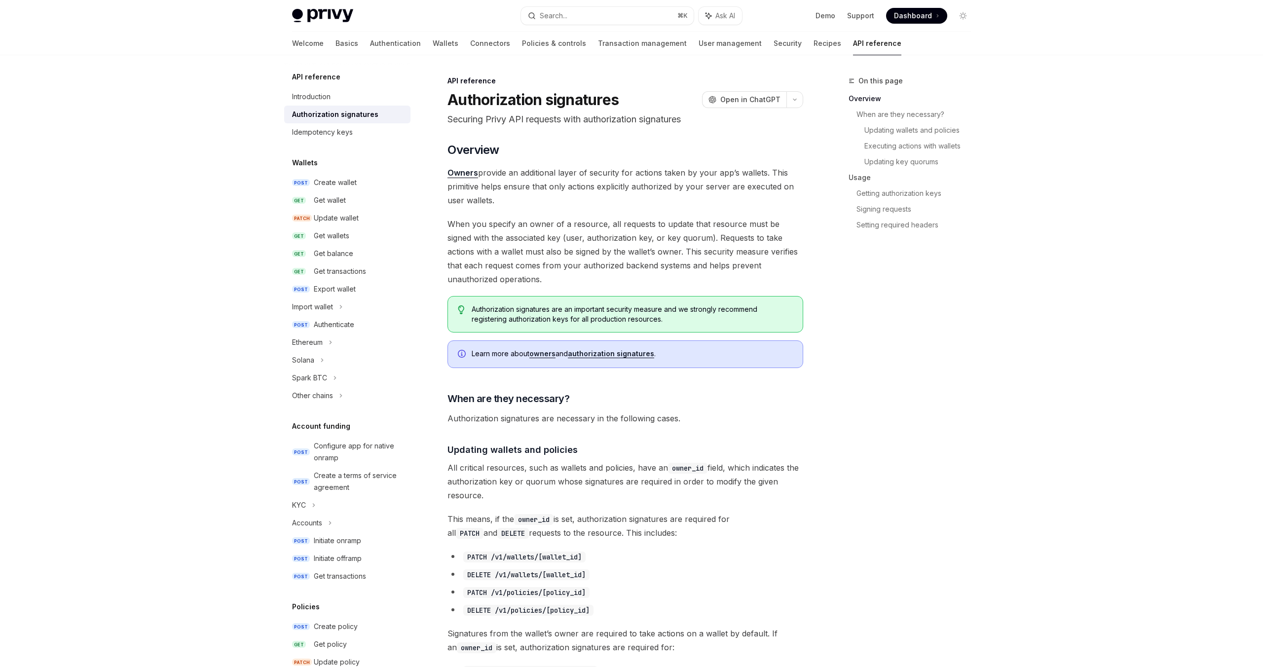
click at [580, 218] on span "When you specify an owner of a resource, all requests to update that resource m…" at bounding box center [626, 251] width 356 height 69
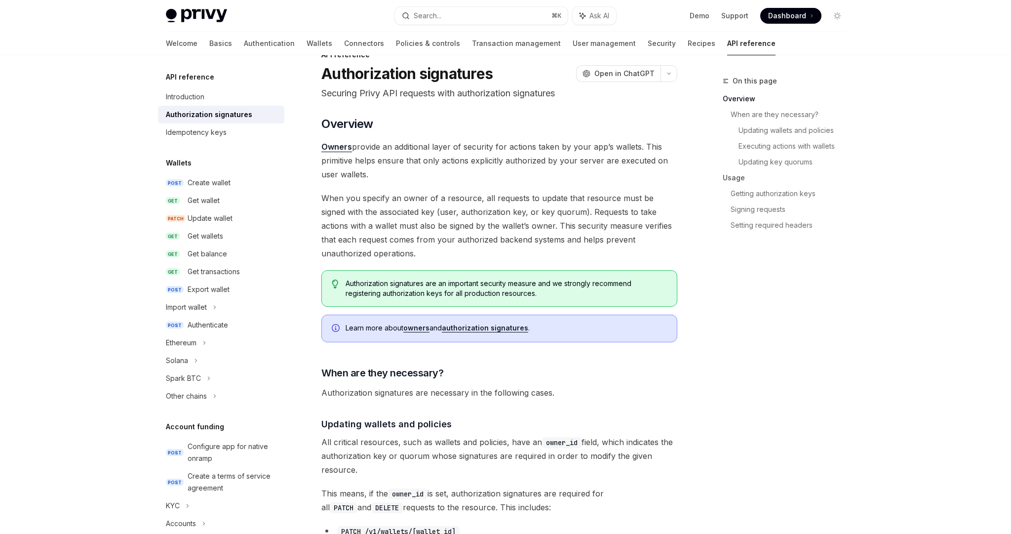
scroll to position [22, 0]
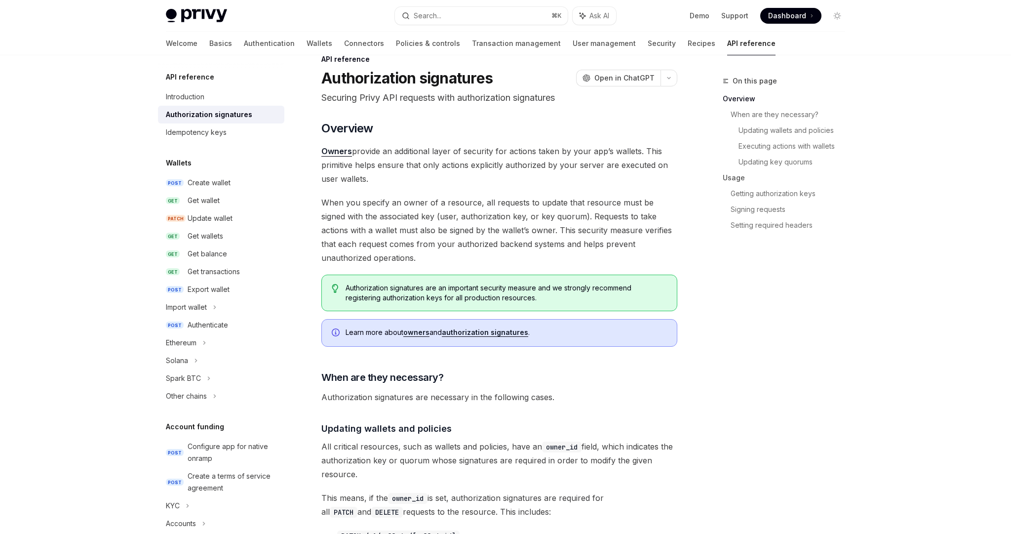
click at [673, 394] on span "Authorization signatures are necessary in the following cases." at bounding box center [499, 397] width 356 height 14
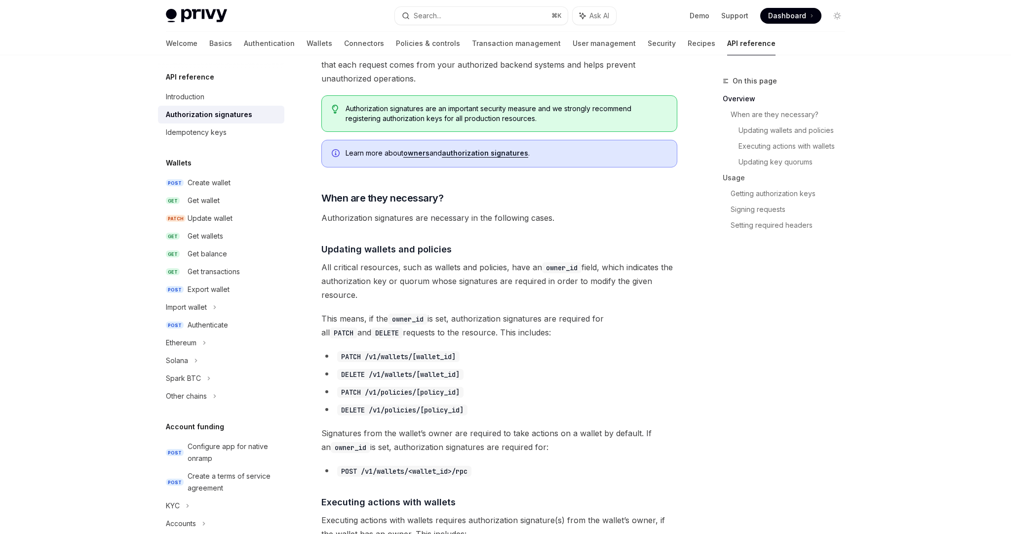
scroll to position [278, 0]
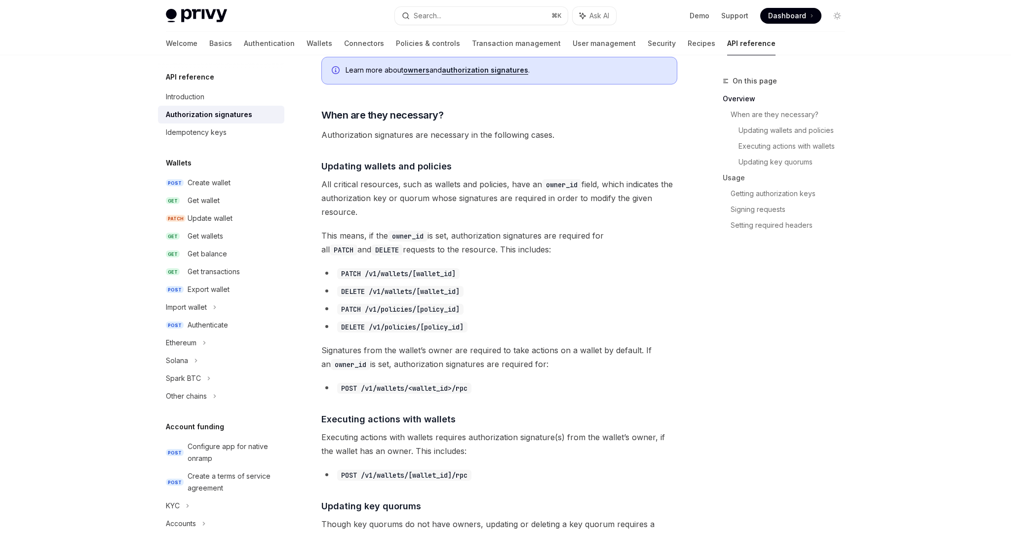
scroll to position [343, 0]
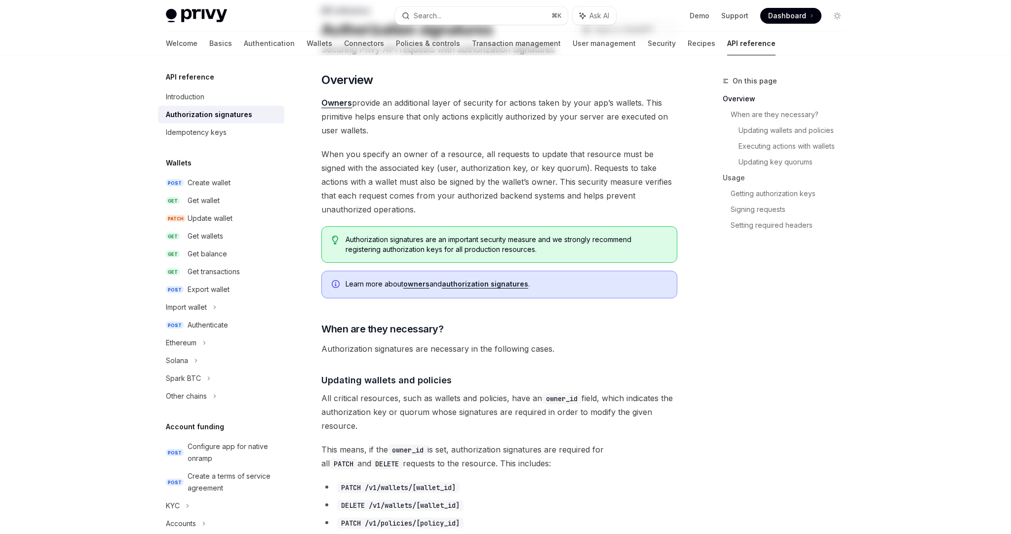
scroll to position [0, 0]
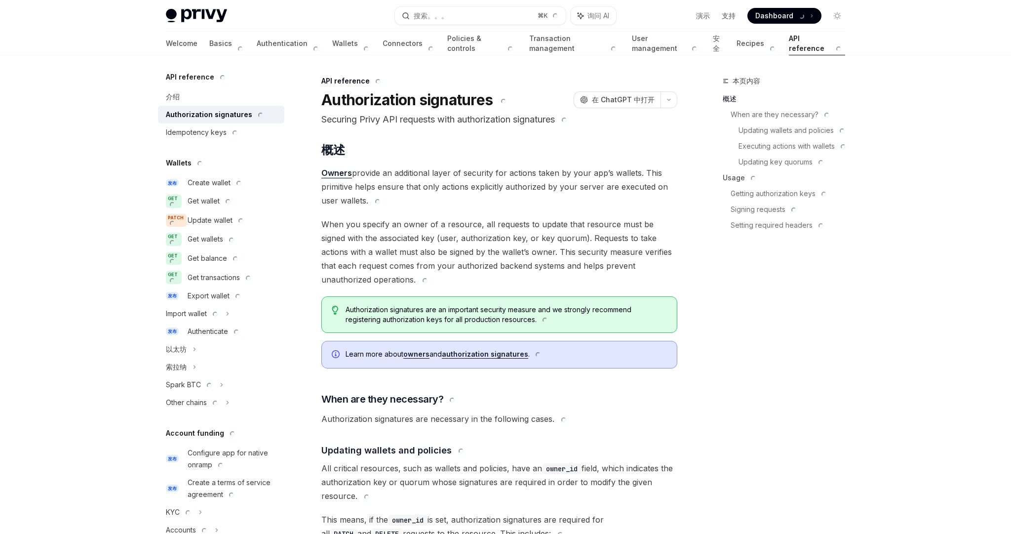
type textarea "*"
